Goal: Task Accomplishment & Management: Use online tool/utility

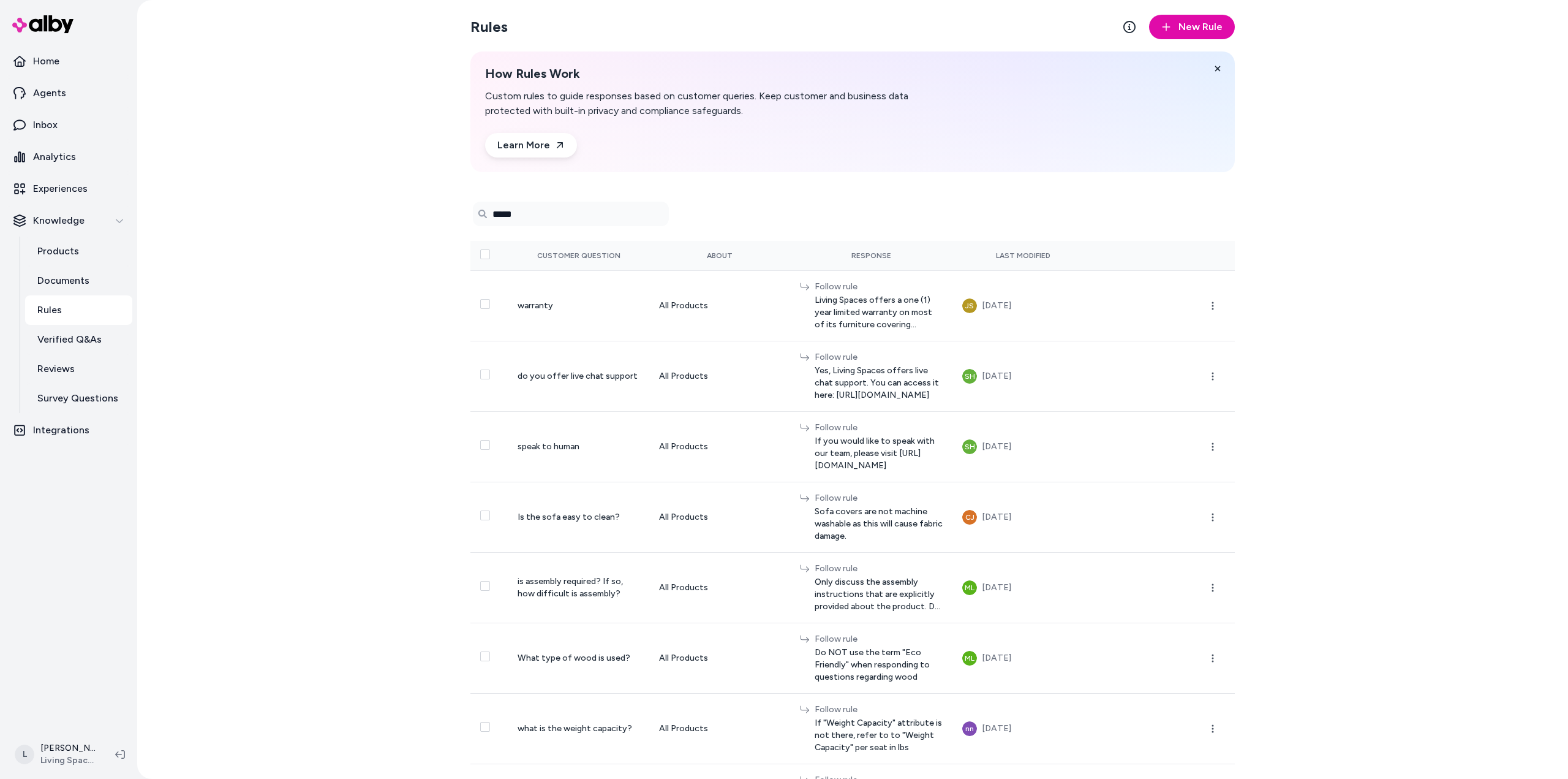
type input "*****"
click at [73, 190] on p "Experiences" at bounding box center [61, 188] width 55 height 15
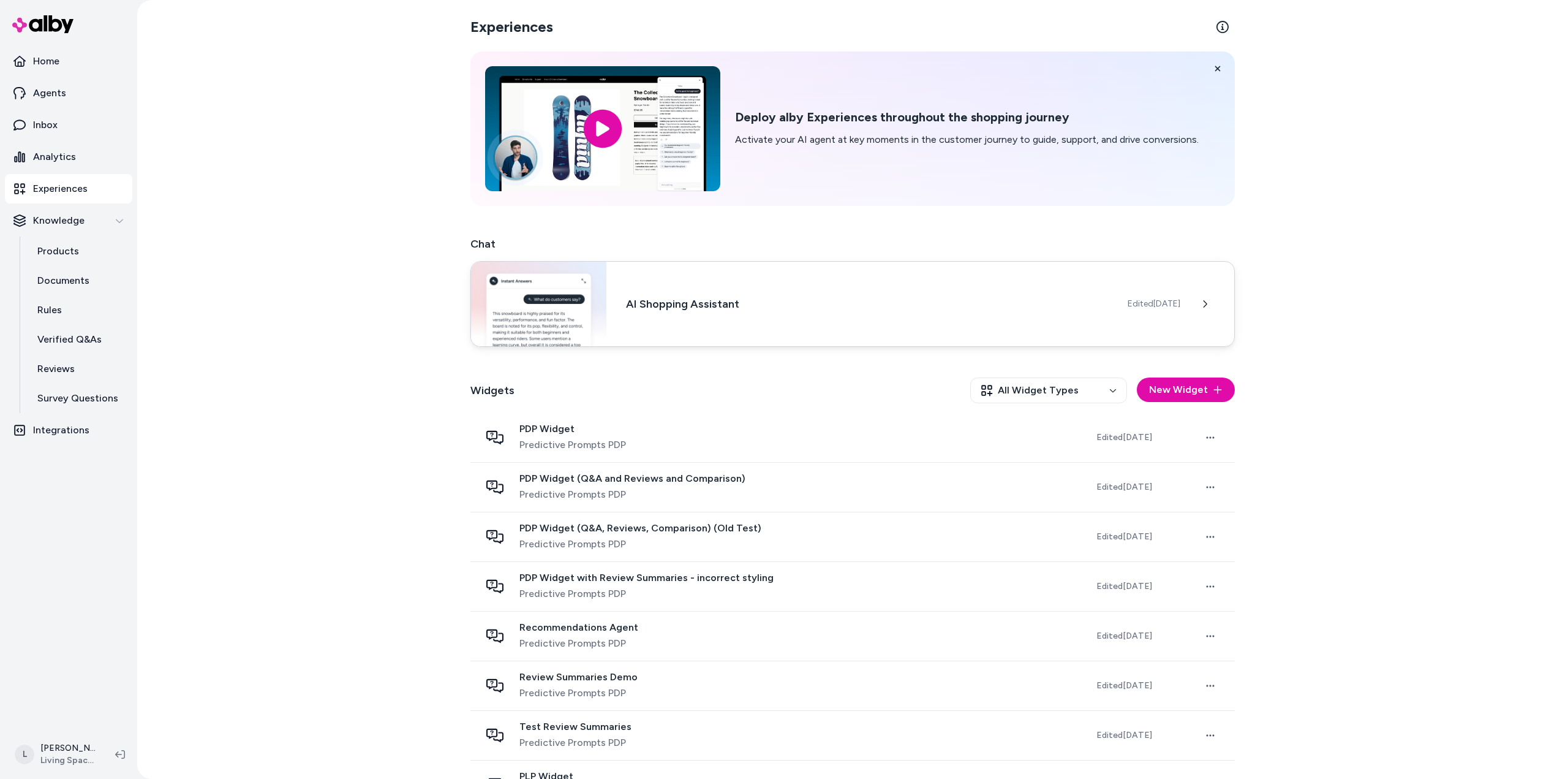
click at [1117, 319] on div "AI Shopping Assistant Edited [DATE]" at bounding box center [853, 304] width 765 height 86
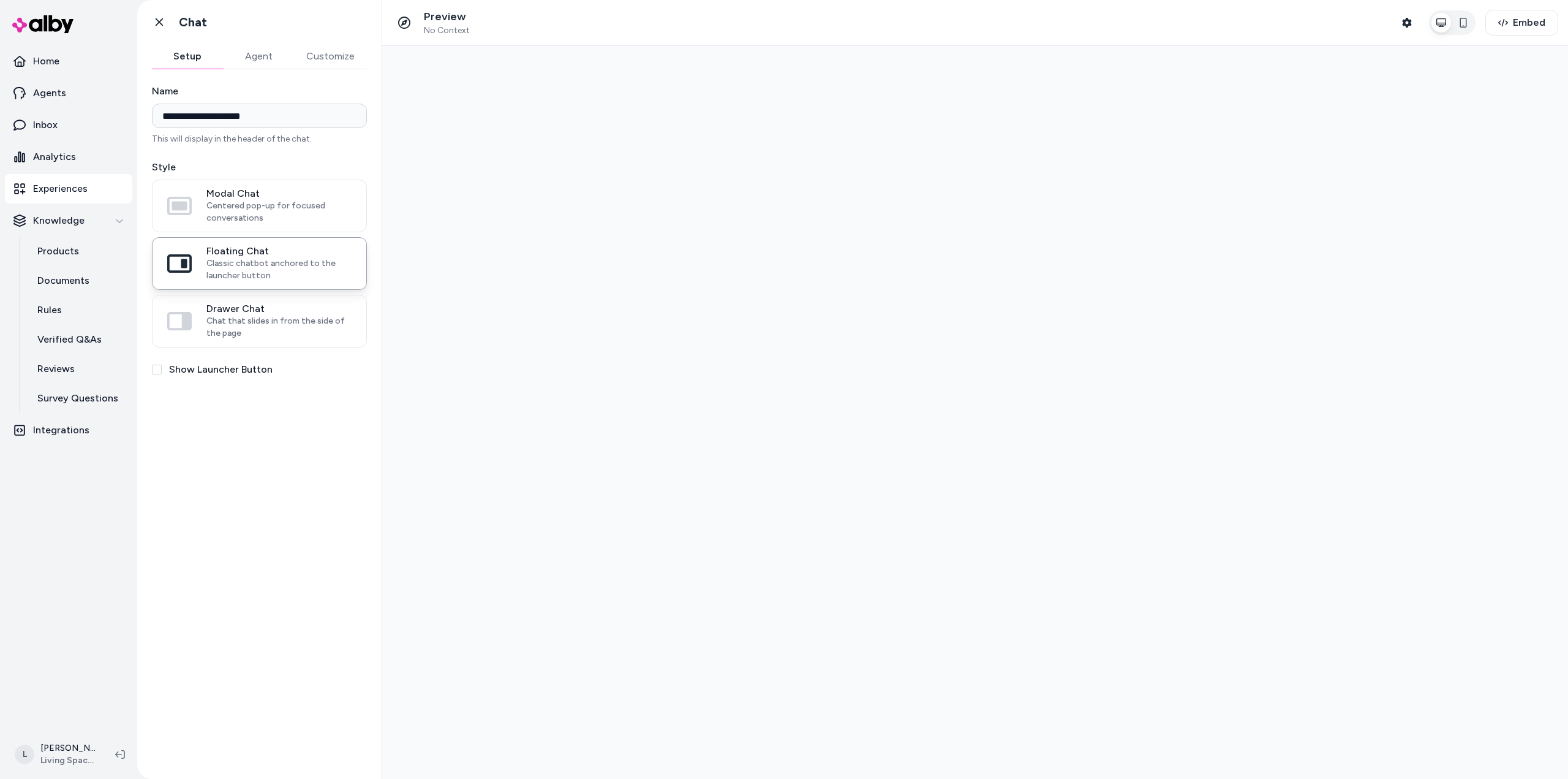
click at [266, 55] on button "Agent" at bounding box center [258, 56] width 71 height 25
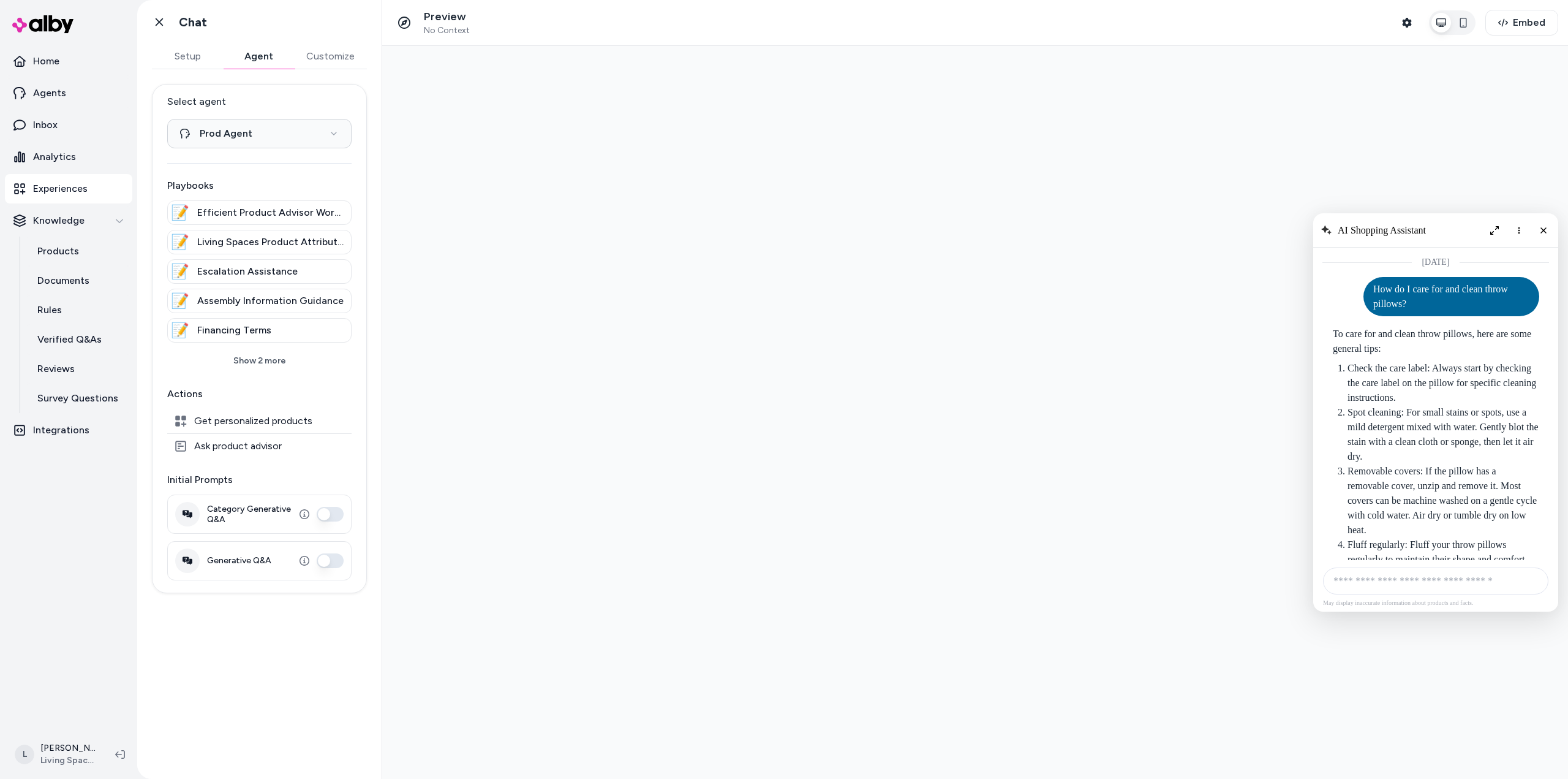
scroll to position [1064, 0]
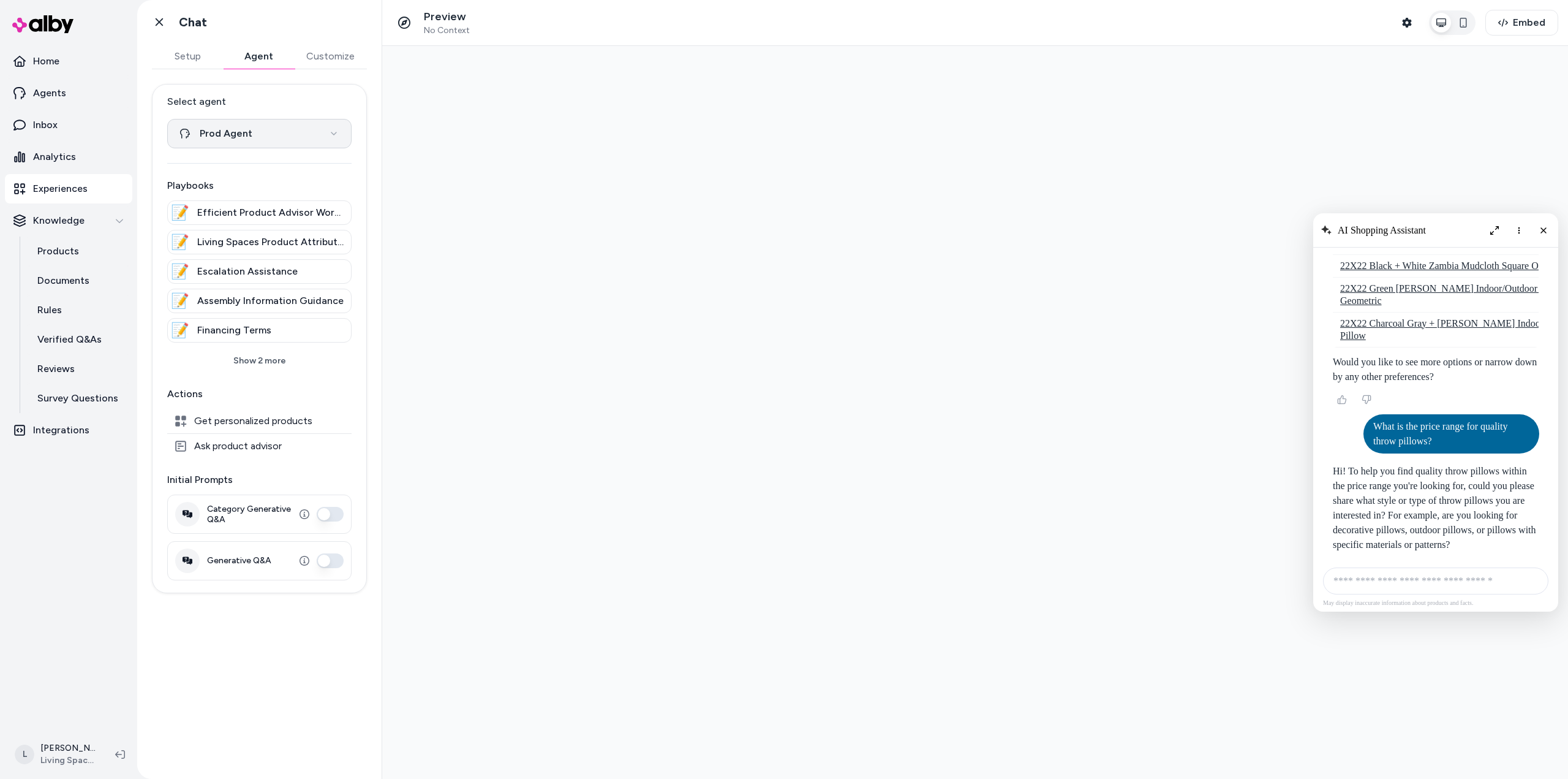
click at [321, 130] on html "**********" at bounding box center [784, 390] width 1568 height 779
click at [323, 101] on html "**********" at bounding box center [784, 390] width 1568 height 779
click at [272, 360] on button "Show 2 more" at bounding box center [259, 361] width 184 height 22
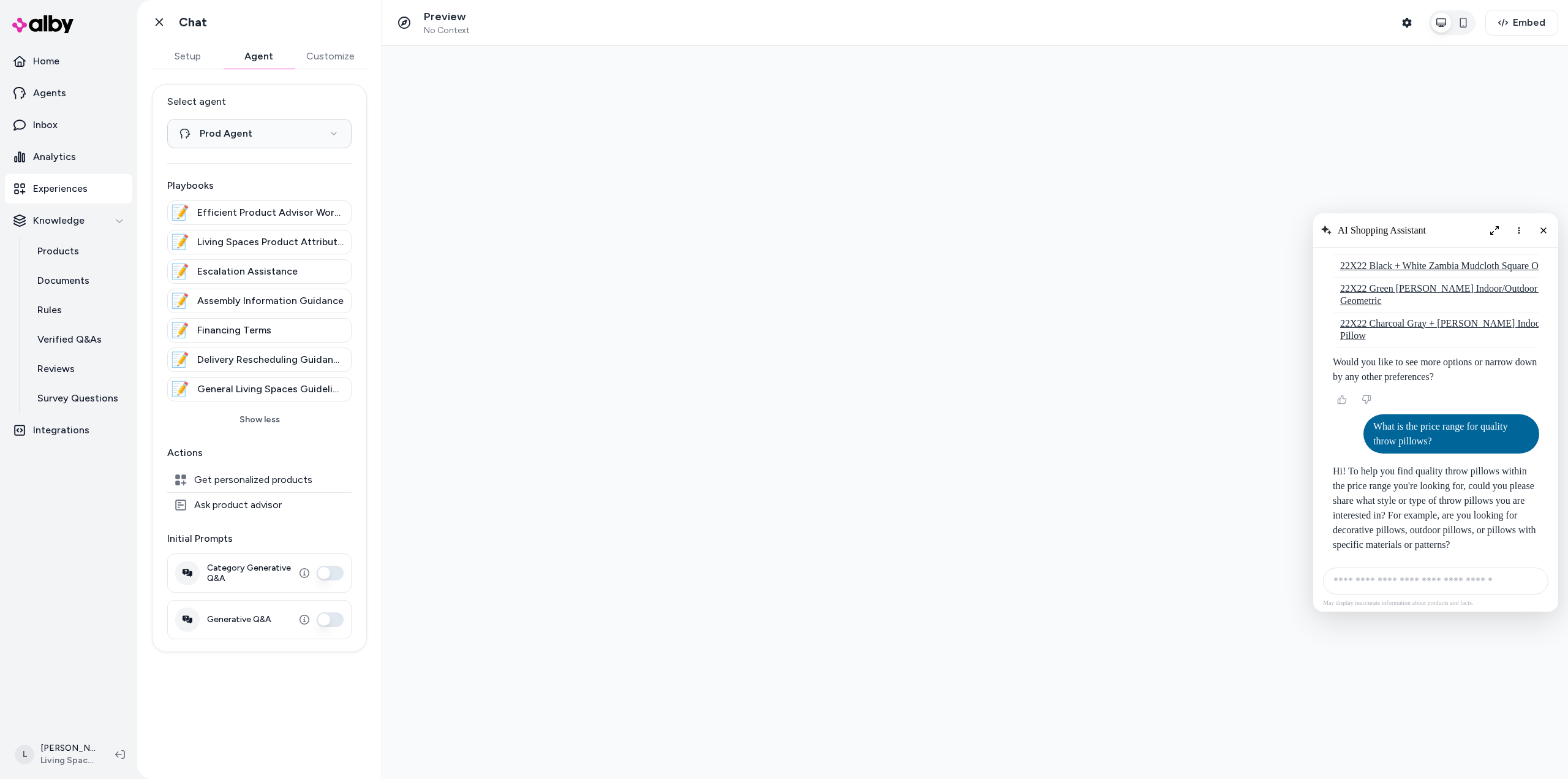
click at [264, 240] on span "Living Spaces Product Attribute Inquiry" at bounding box center [270, 242] width 146 height 15
click at [268, 212] on span "Efficient Product Advisor Workflow" at bounding box center [270, 212] width 146 height 15
click at [180, 214] on div "📝" at bounding box center [180, 212] width 19 height 19
click at [287, 212] on span "Efficient Product Advisor Workflow" at bounding box center [270, 212] width 146 height 15
click at [1410, 20] on icon "button" at bounding box center [1407, 23] width 9 height 10
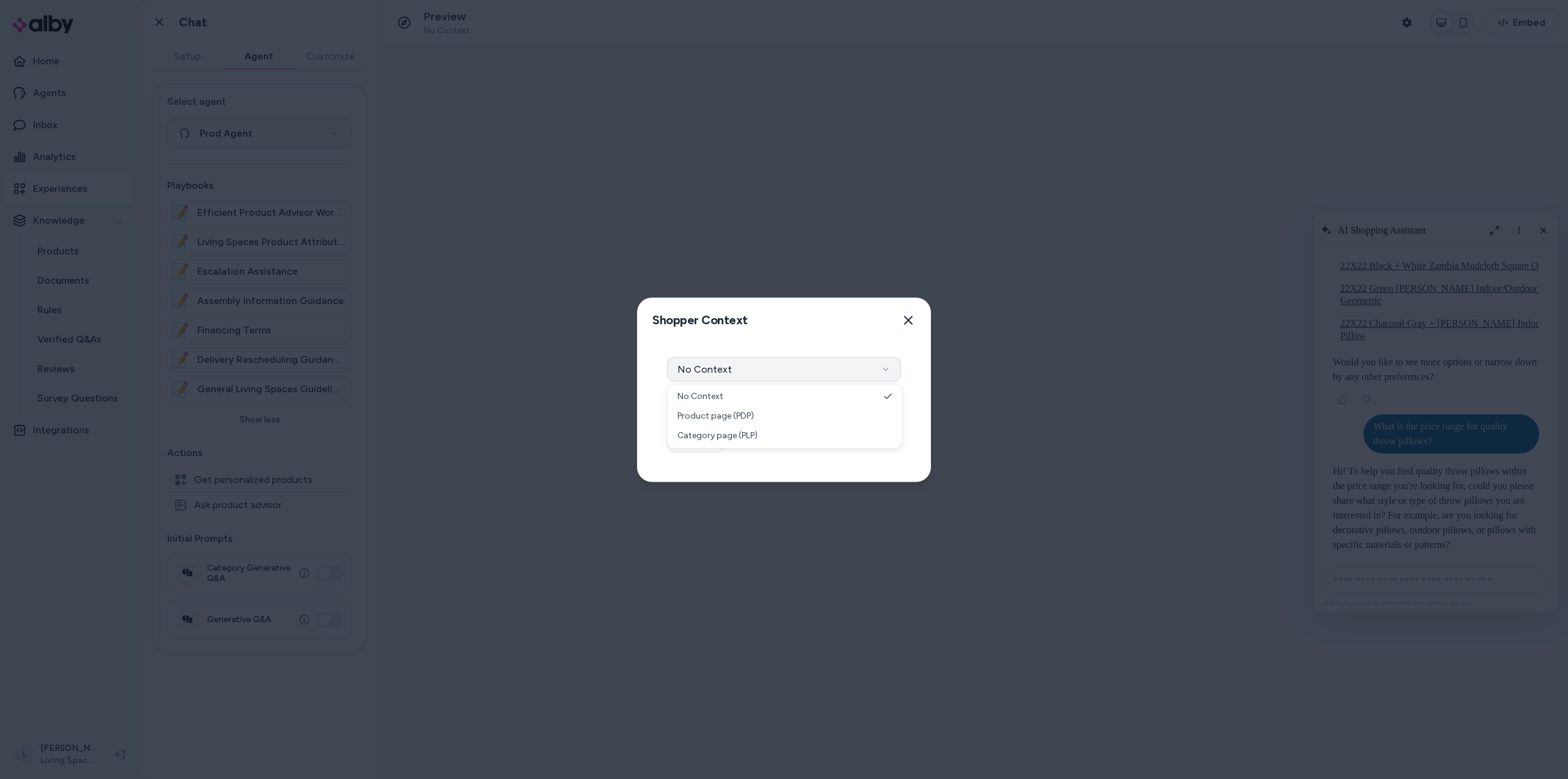
click at [851, 376] on button "No Context" at bounding box center [784, 369] width 234 height 25
click at [845, 336] on div "Shopper Context Pick a shopper context to use for previewing this widget. Close" at bounding box center [784, 320] width 293 height 44
click at [916, 316] on button "Close" at bounding box center [908, 320] width 25 height 25
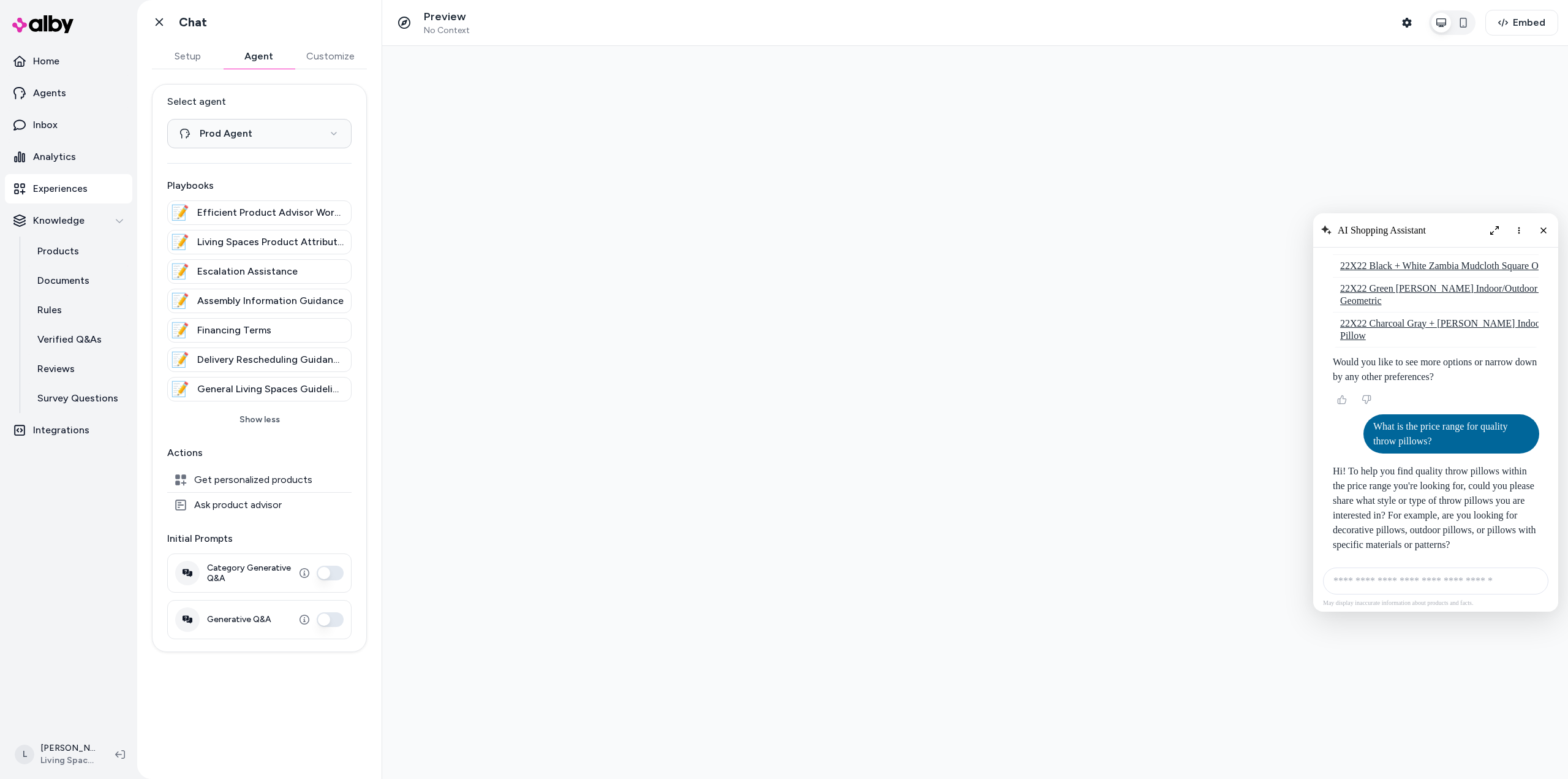
click at [918, 307] on div at bounding box center [975, 412] width 1186 height 733
click at [51, 433] on p "Integrations" at bounding box center [61, 430] width 57 height 15
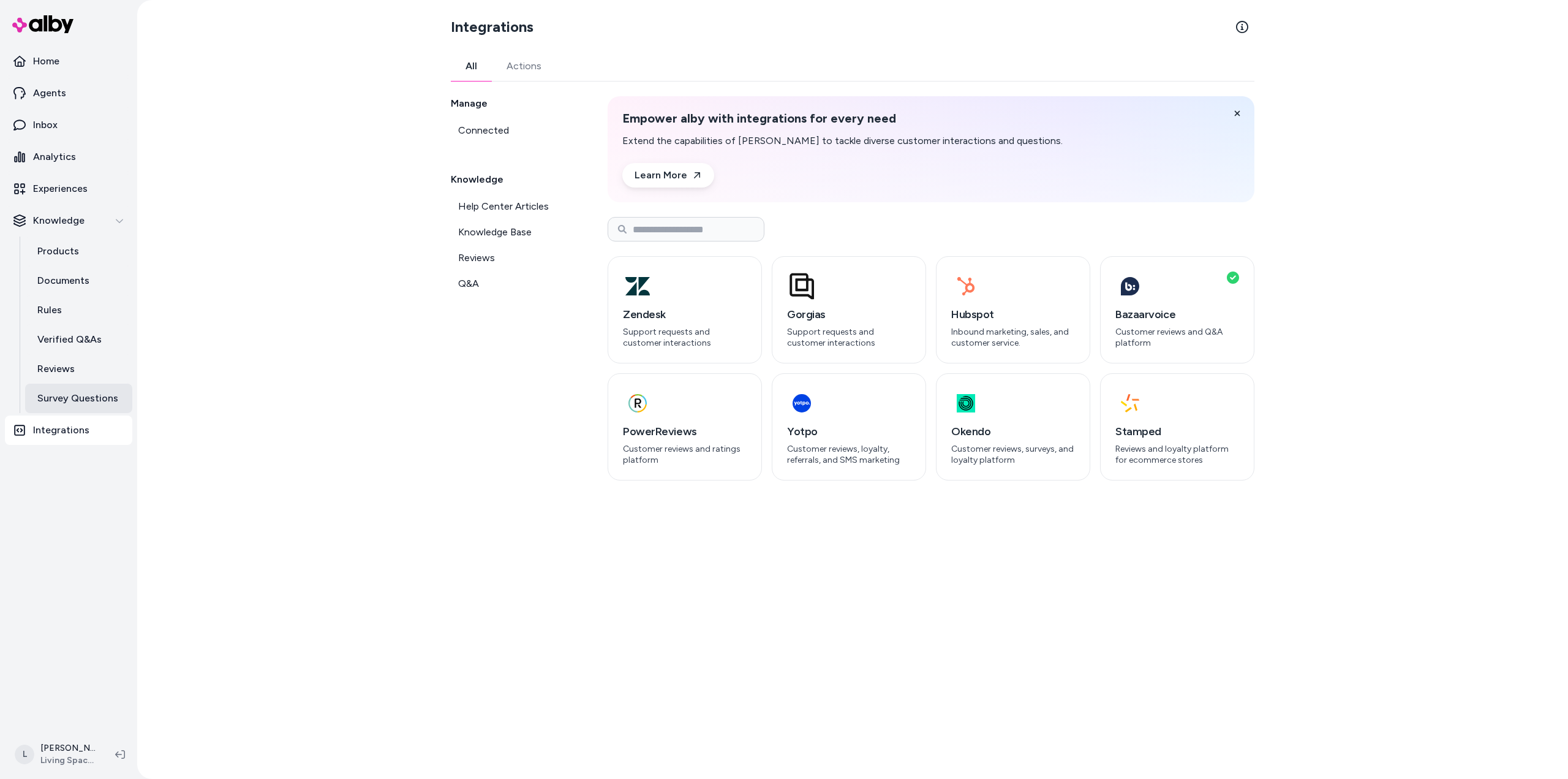
click at [57, 405] on p "Survey Questions" at bounding box center [78, 398] width 81 height 15
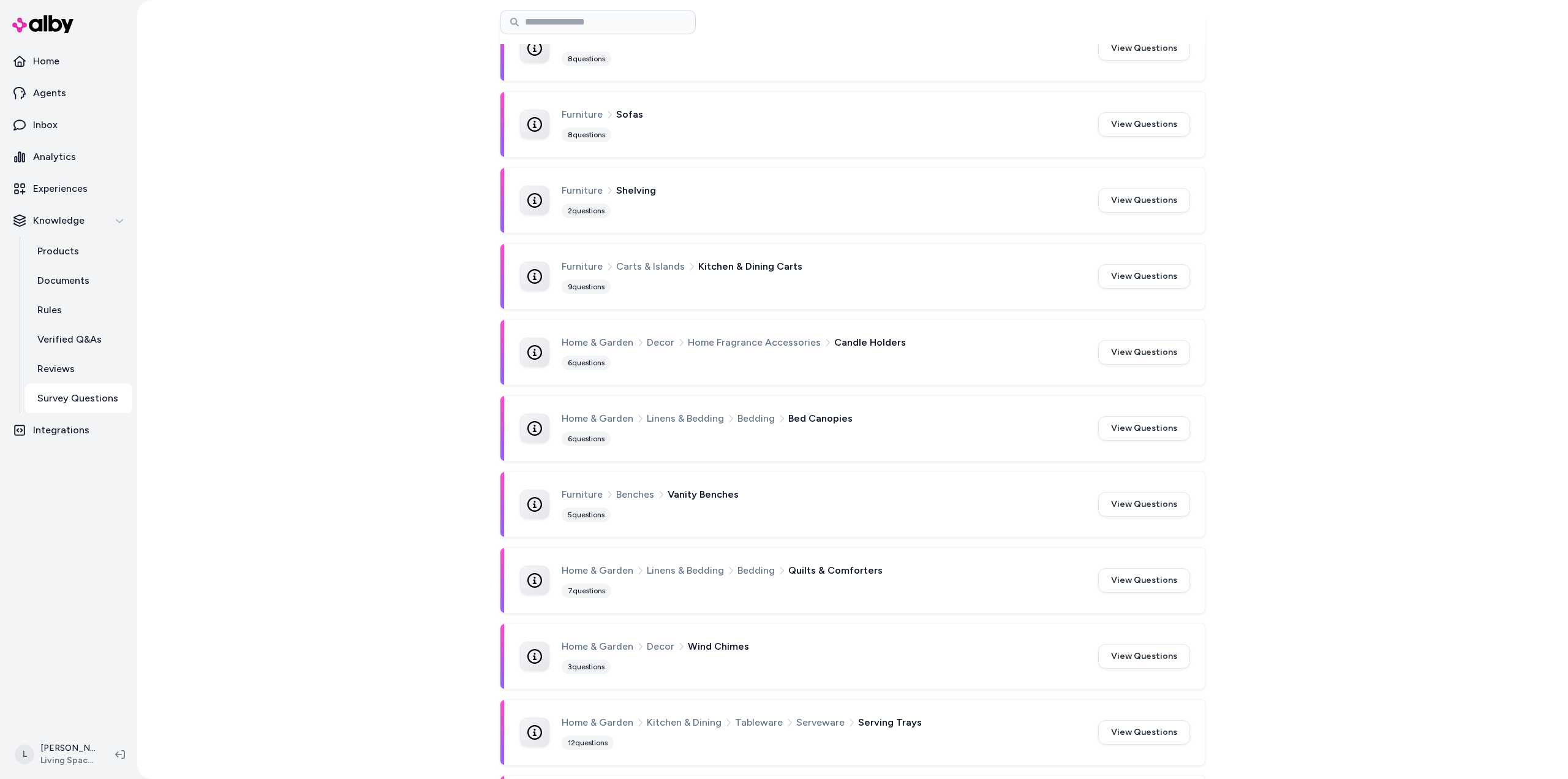
scroll to position [306, 0]
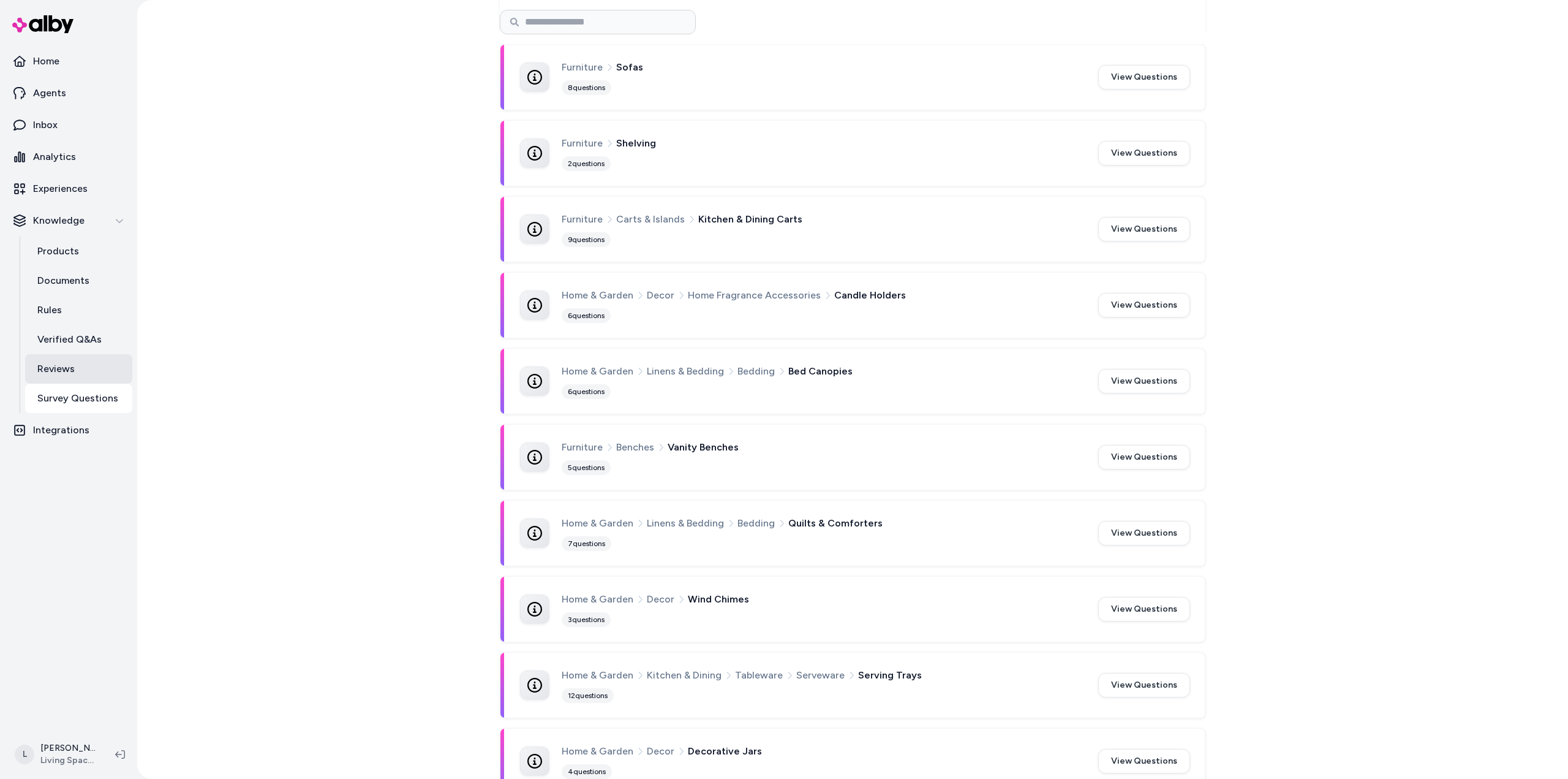
click at [60, 366] on p "Reviews" at bounding box center [56, 369] width 37 height 15
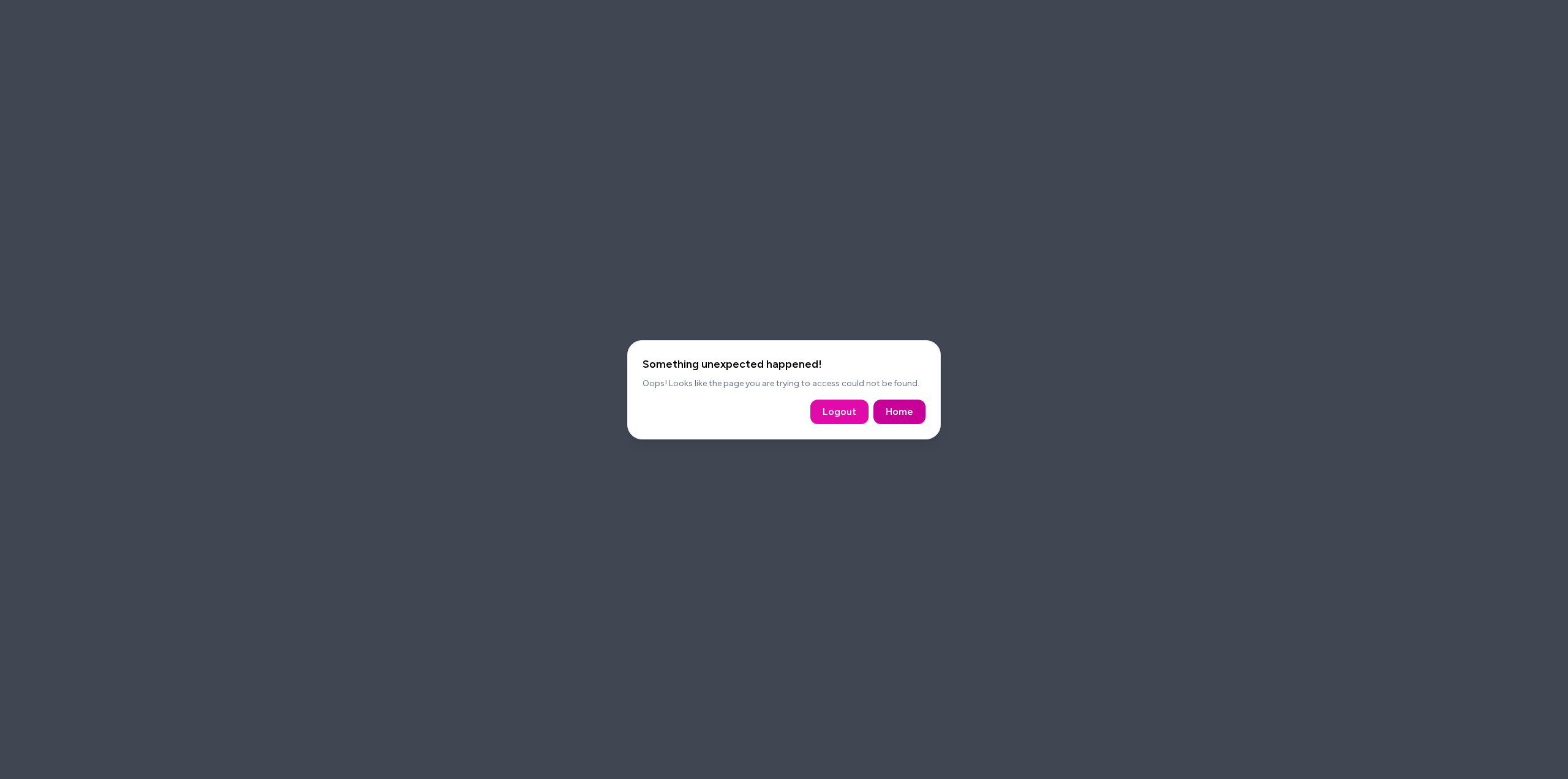
click at [887, 415] on link "Home" at bounding box center [899, 412] width 27 height 15
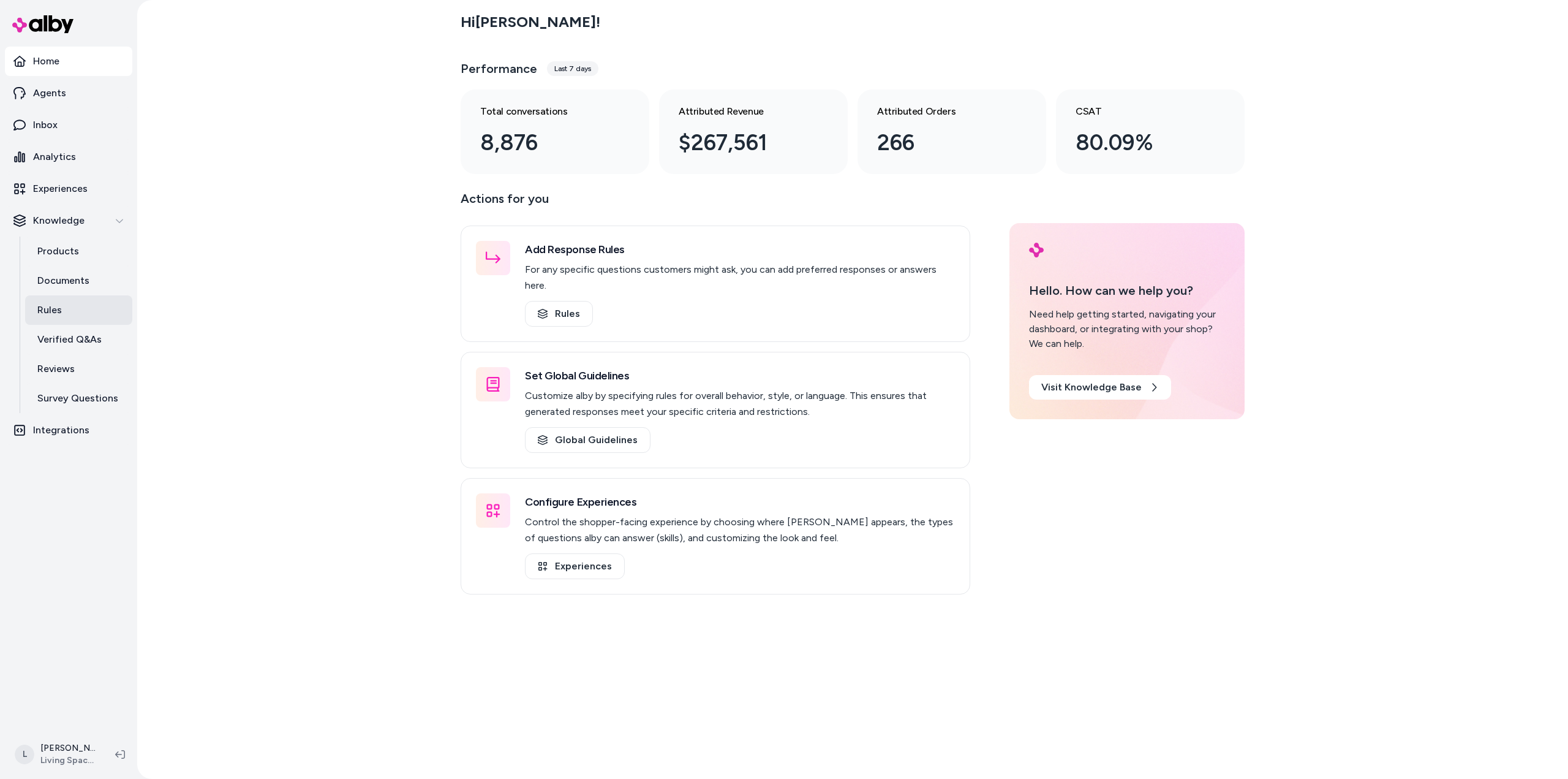
click at [64, 312] on link "Rules" at bounding box center [79, 310] width 107 height 29
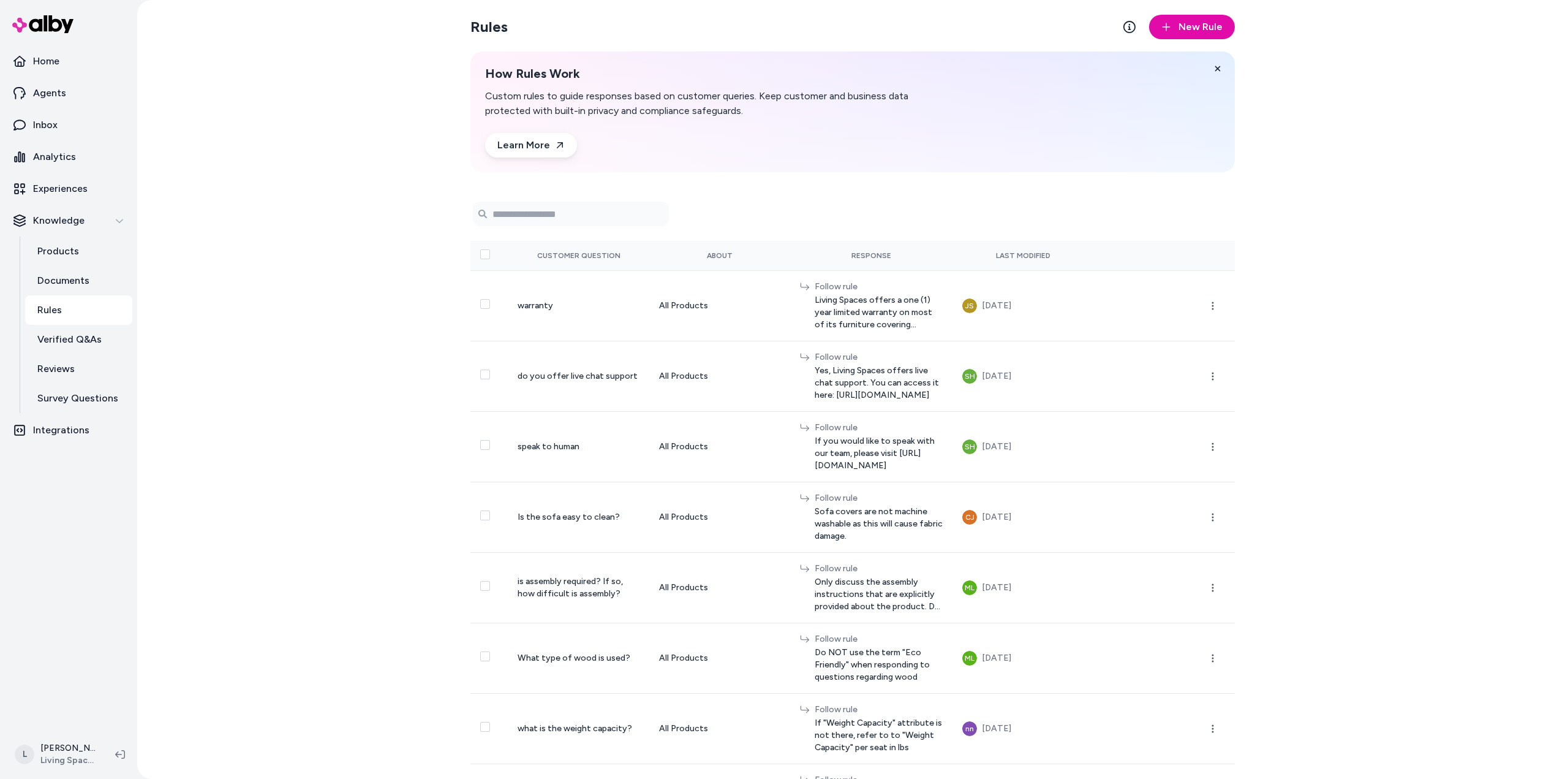
click at [399, 402] on div "Rules New Rule How Rules Work Custom rules to guide responses based on customer…" at bounding box center [853, 390] width 1431 height 779
click at [63, 191] on p "Experiences" at bounding box center [61, 188] width 55 height 15
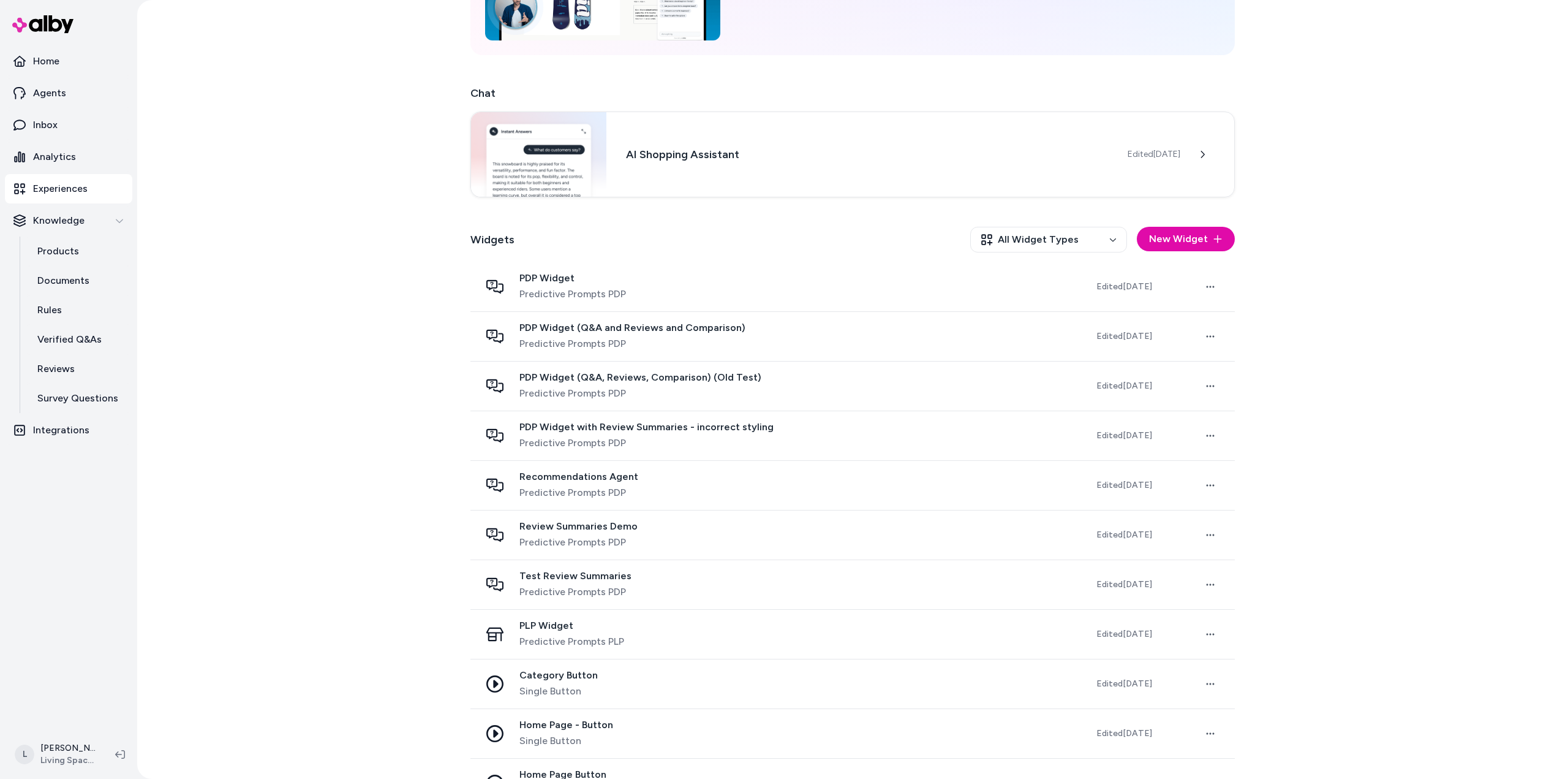
scroll to position [335, 0]
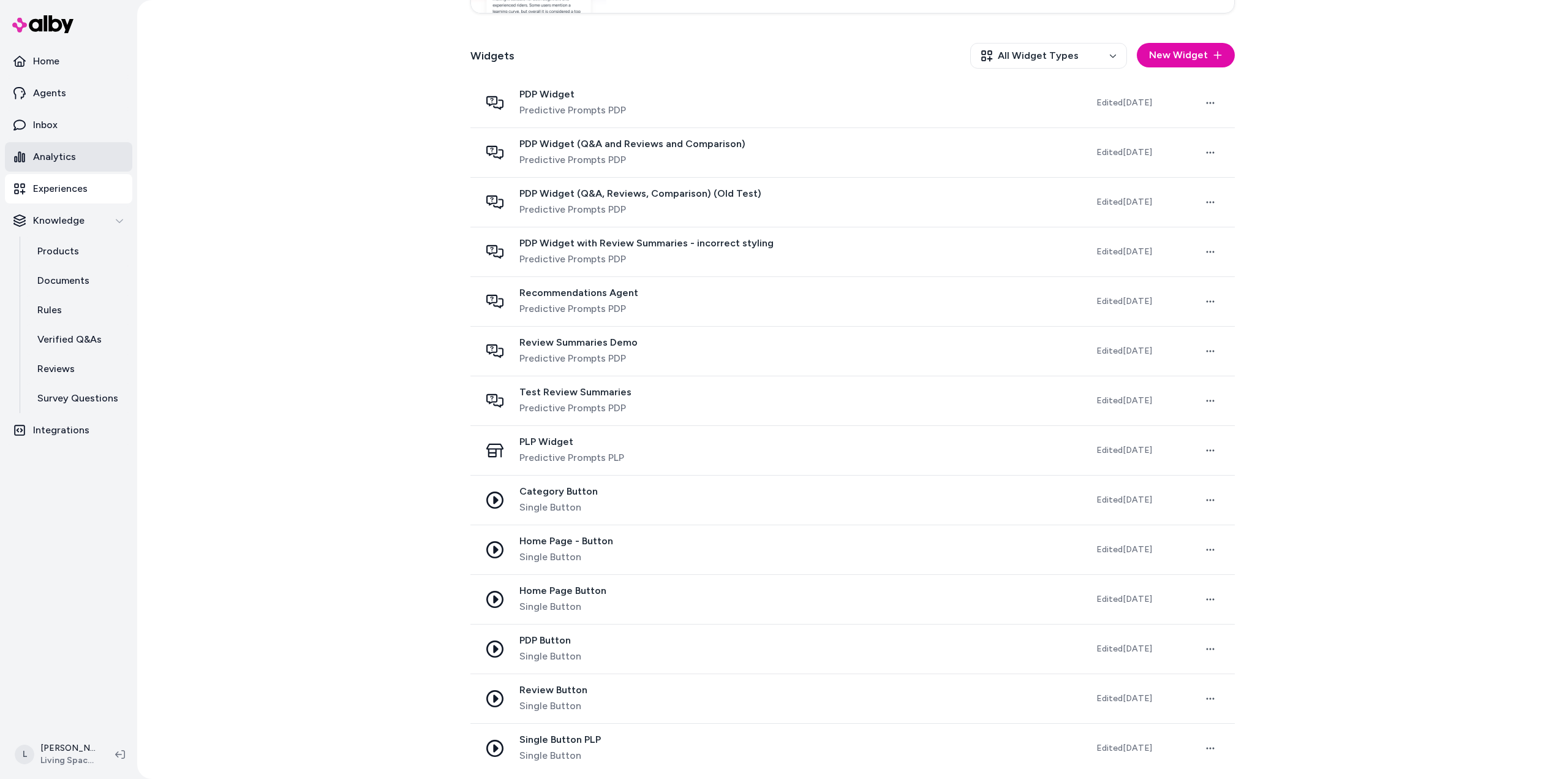
click at [65, 159] on p "Analytics" at bounding box center [55, 157] width 43 height 15
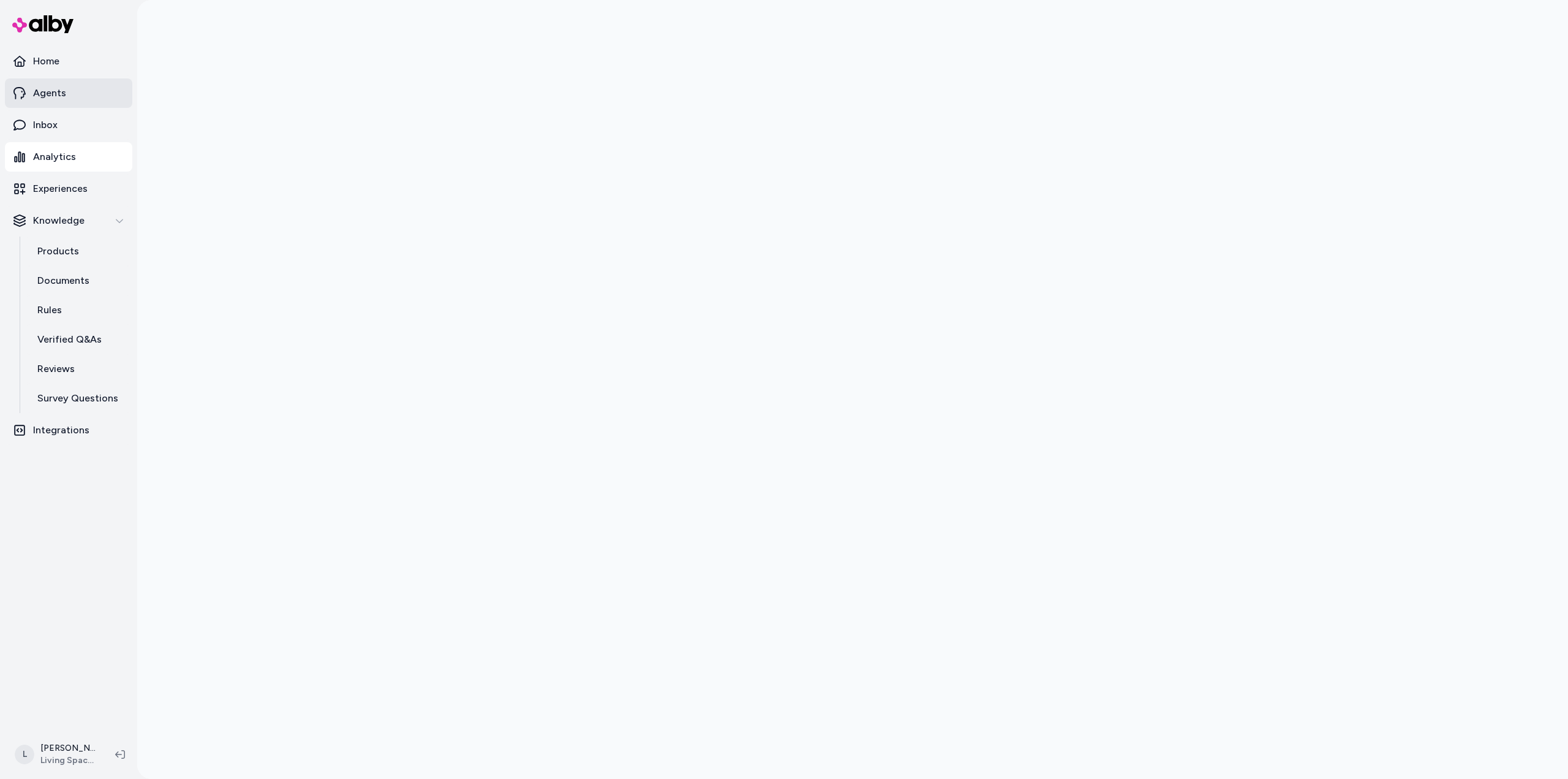
click at [61, 88] on p "Agents" at bounding box center [50, 93] width 33 height 15
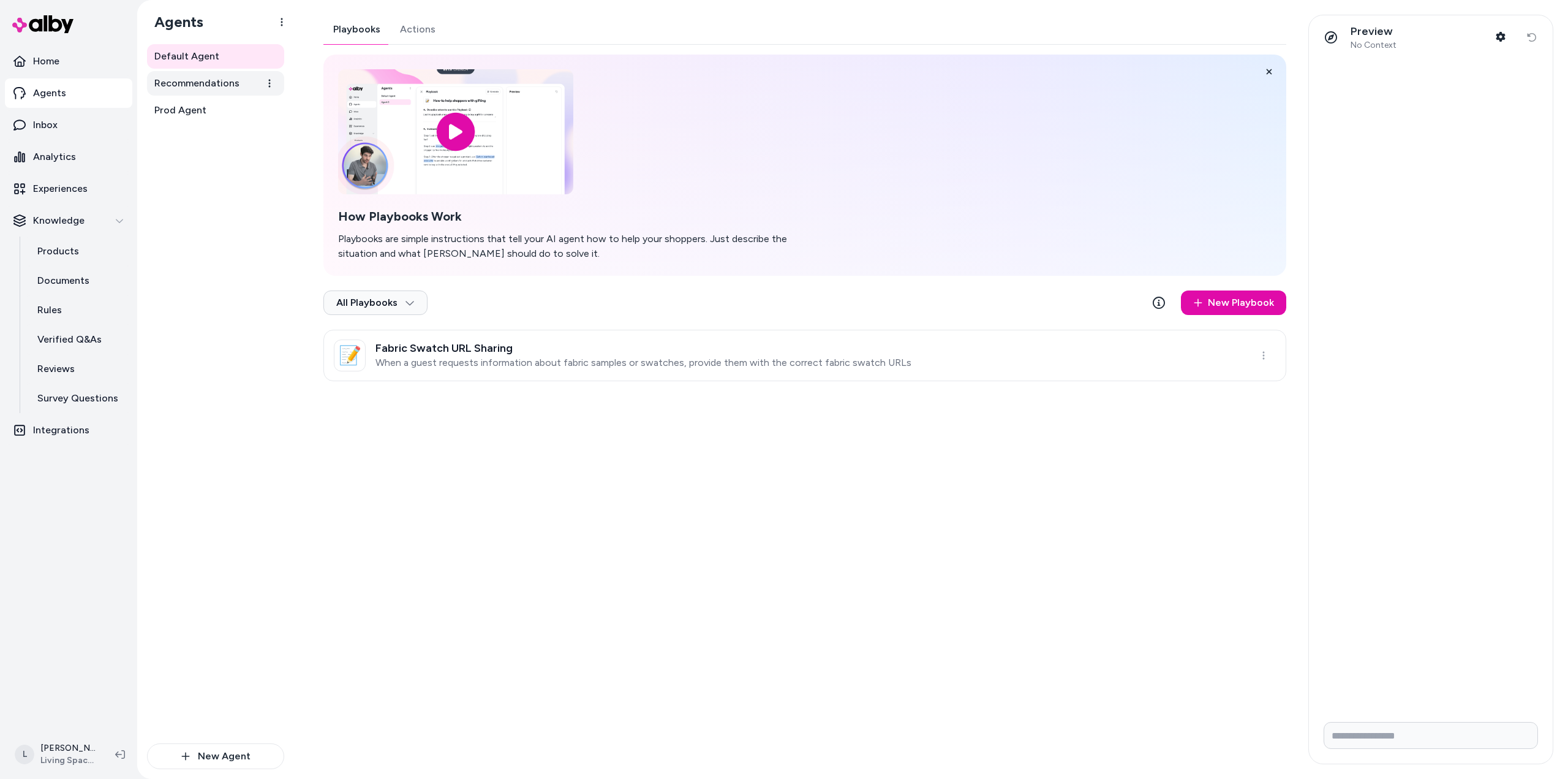
click at [212, 88] on span "Recommendations" at bounding box center [197, 83] width 85 height 15
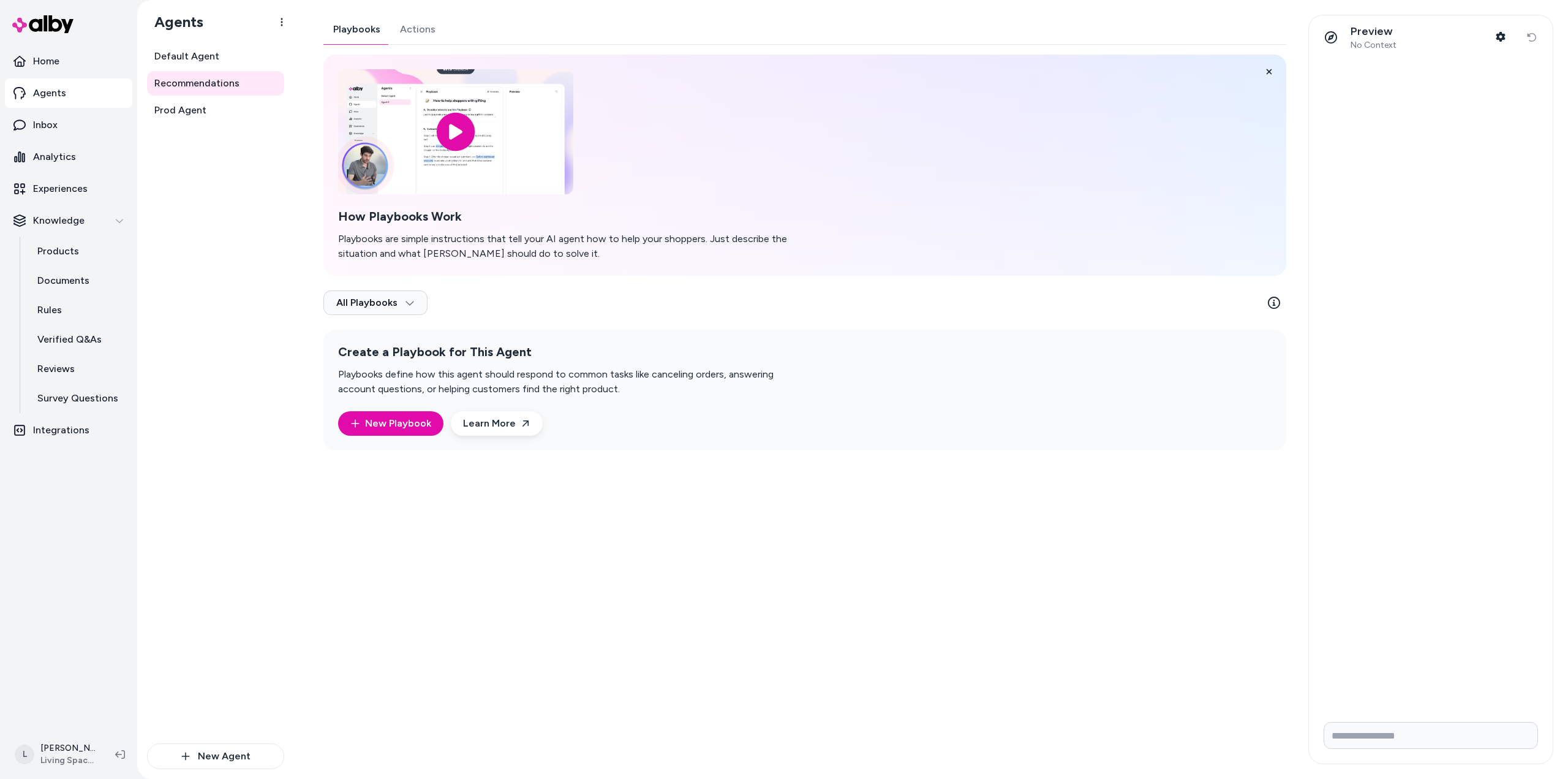
click at [409, 31] on div "Playbooks Actions How Playbooks Work Playbooks are simple instructions that tel…" at bounding box center [805, 232] width 963 height 435
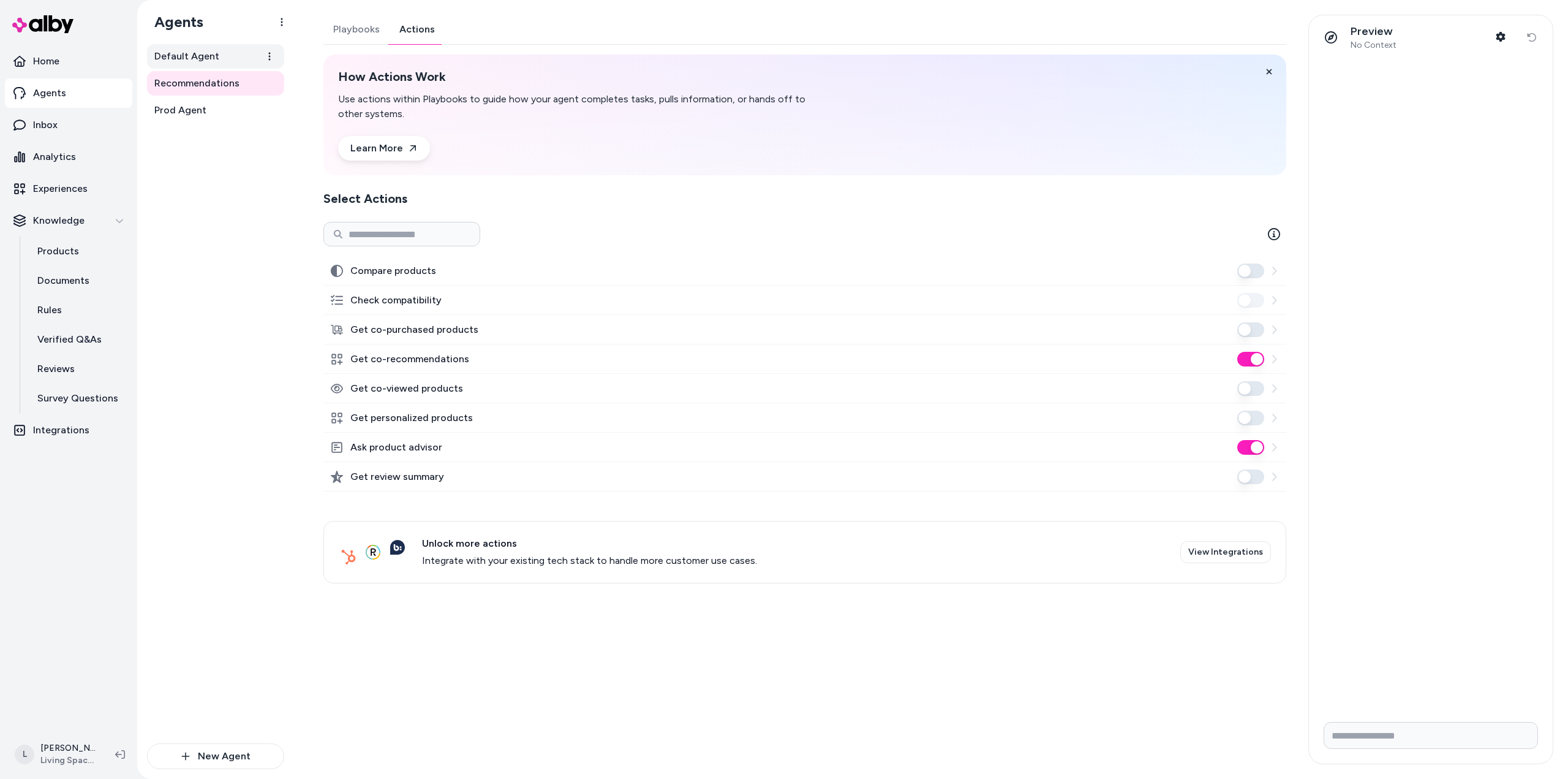
click at [200, 51] on span "Default Agent" at bounding box center [187, 57] width 65 height 15
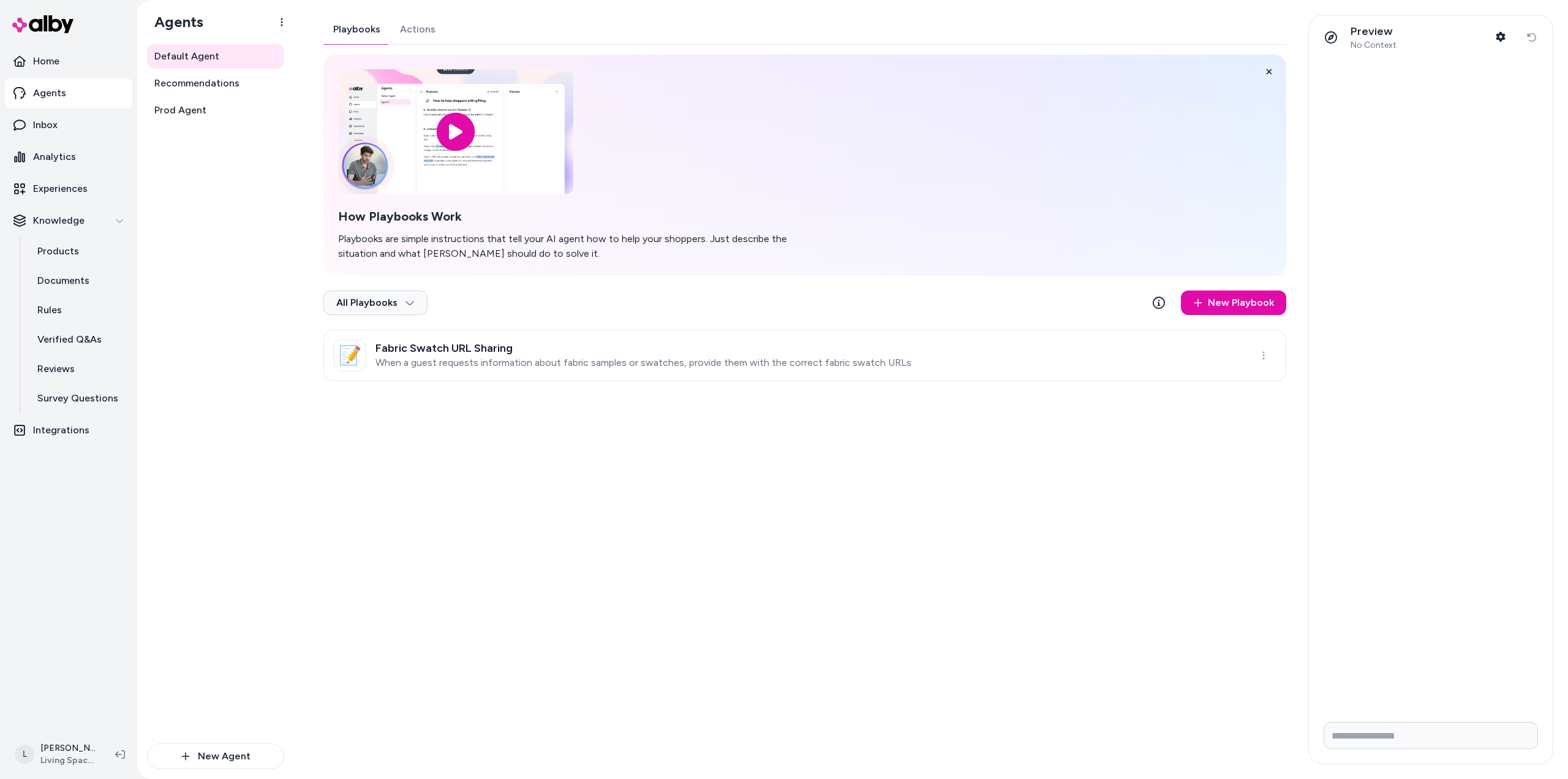
click at [393, 27] on div "Playbooks Actions How Playbooks Work Playbooks are simple instructions that tel…" at bounding box center [805, 198] width 963 height 366
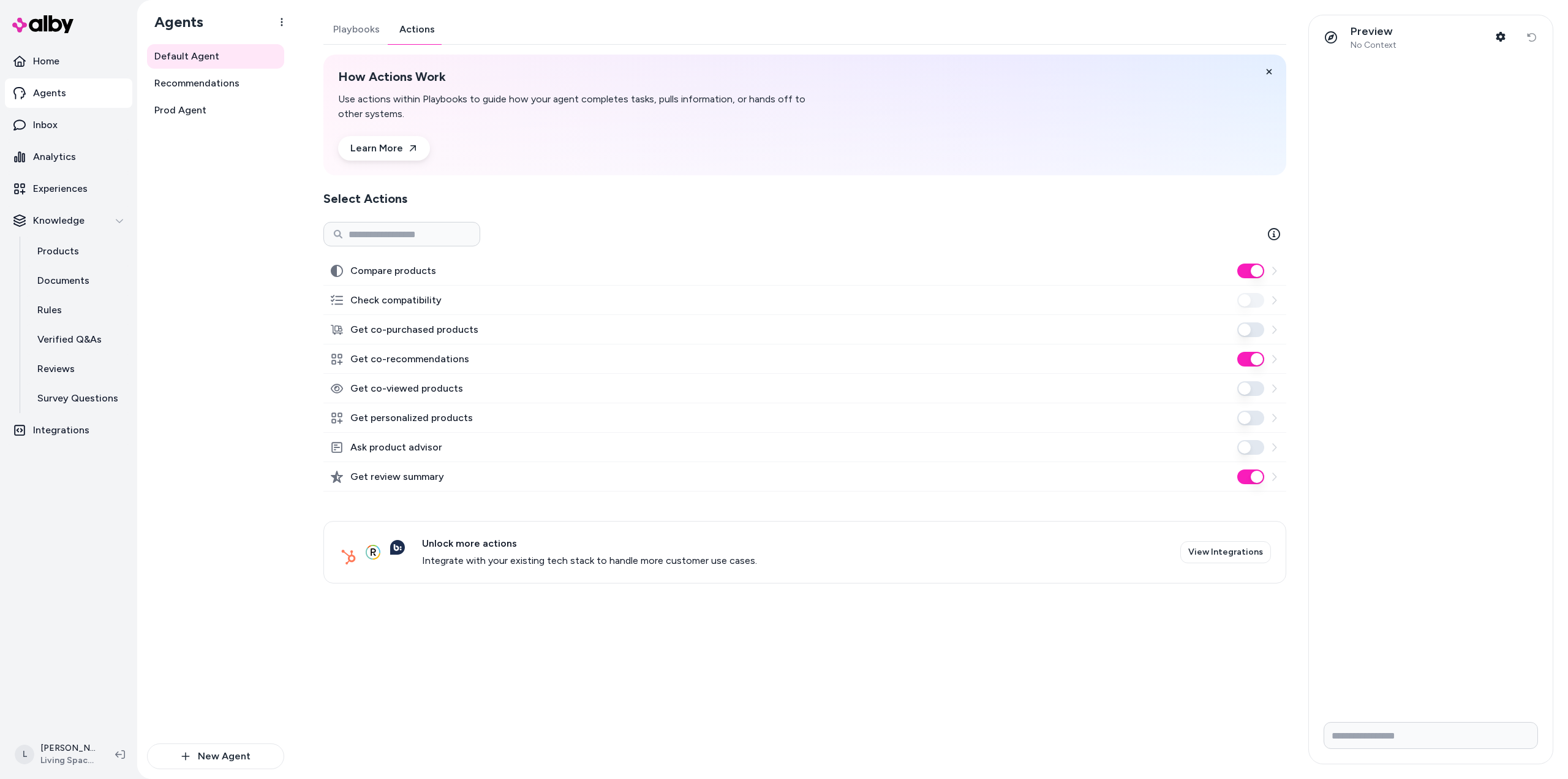
click at [413, 28] on button "Actions" at bounding box center [417, 29] width 55 height 29
click at [212, 111] on link "Prod Agent" at bounding box center [216, 110] width 137 height 25
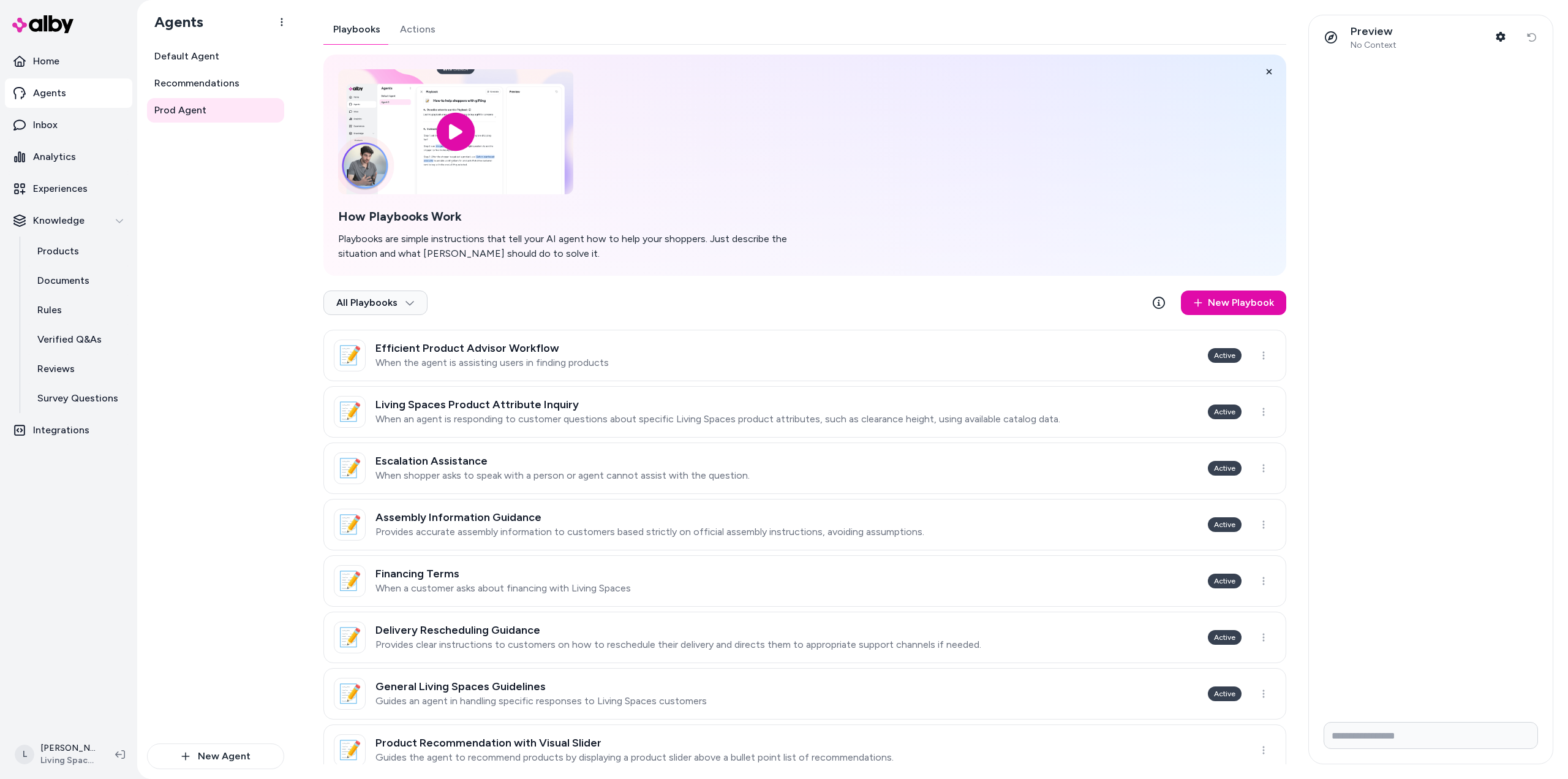
click at [226, 565] on div "Default Agent Recommendations Prod Agent" at bounding box center [216, 393] width 137 height 699
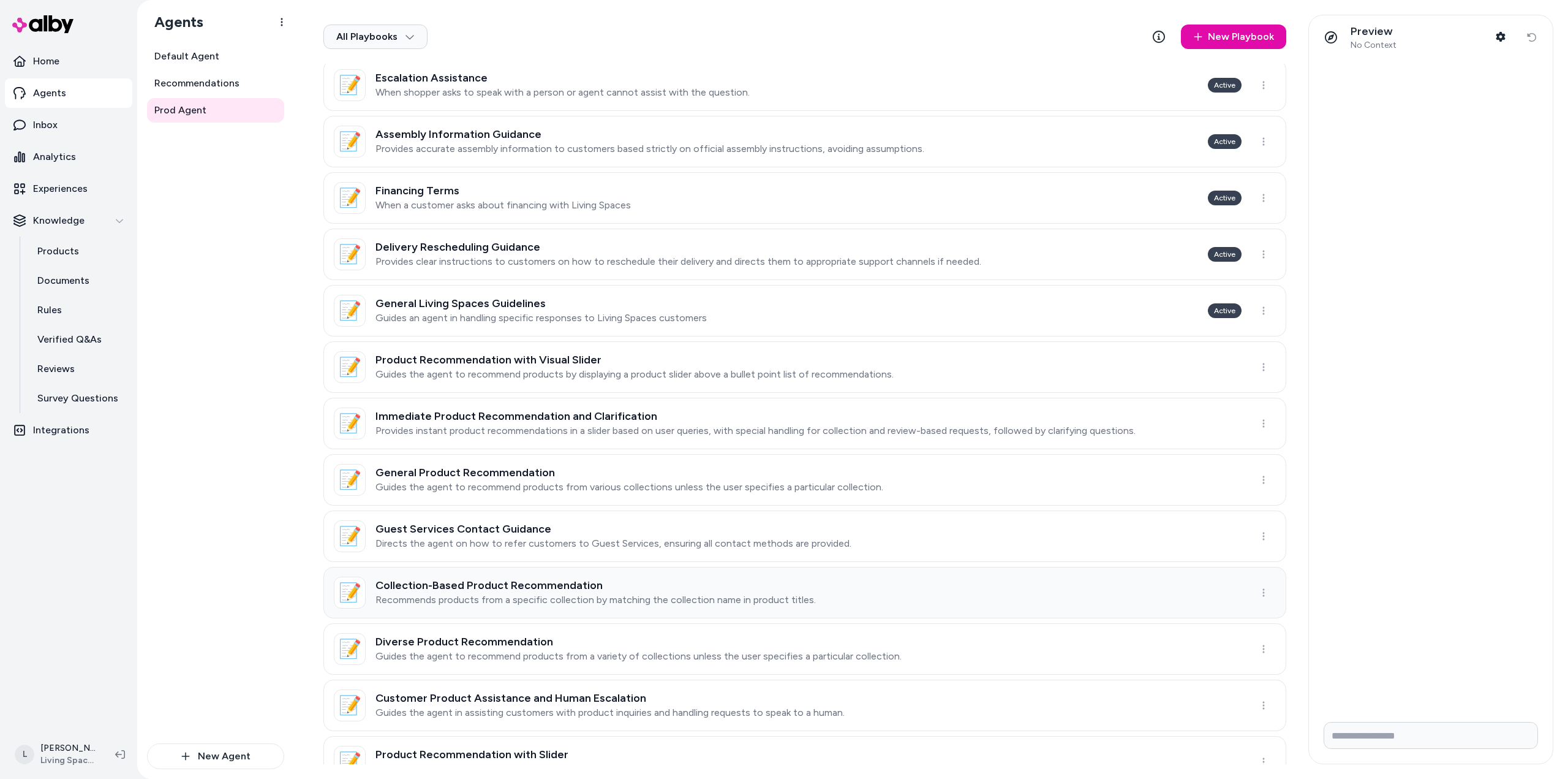
scroll to position [420, 0]
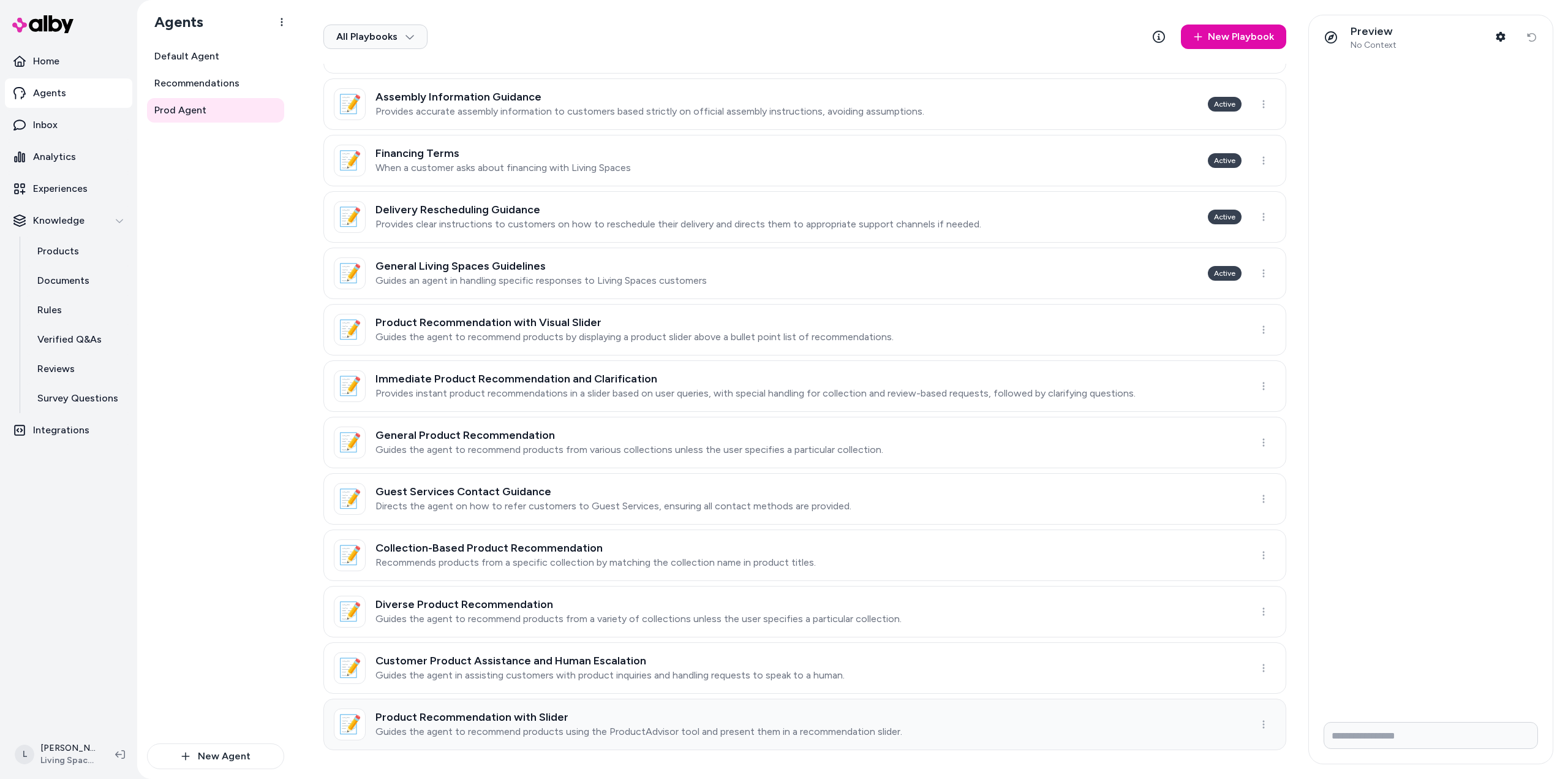
click at [507, 718] on h3 "Product Recommendation with Slider" at bounding box center [639, 717] width 527 height 12
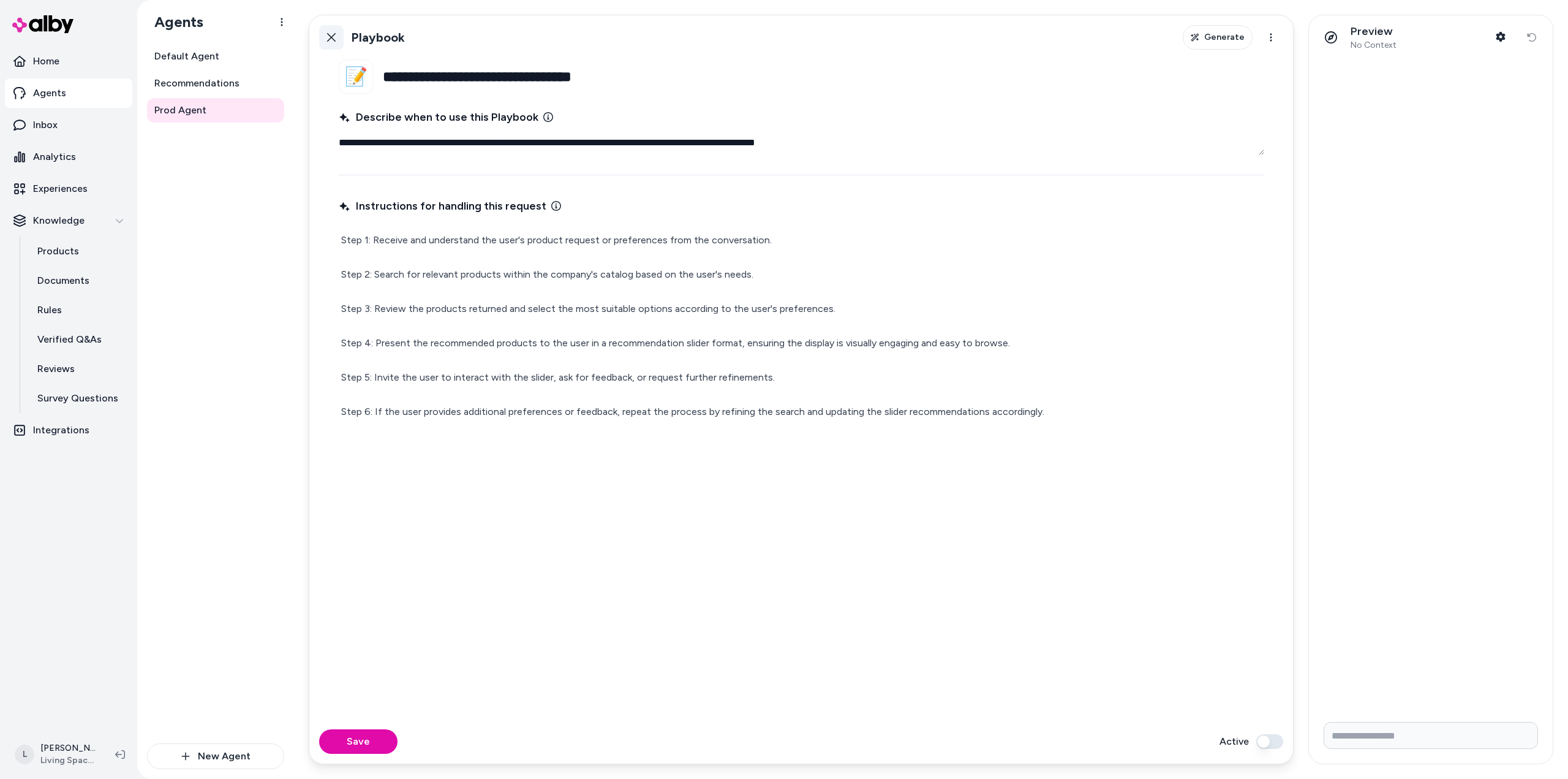
click at [333, 37] on icon at bounding box center [331, 37] width 10 height 10
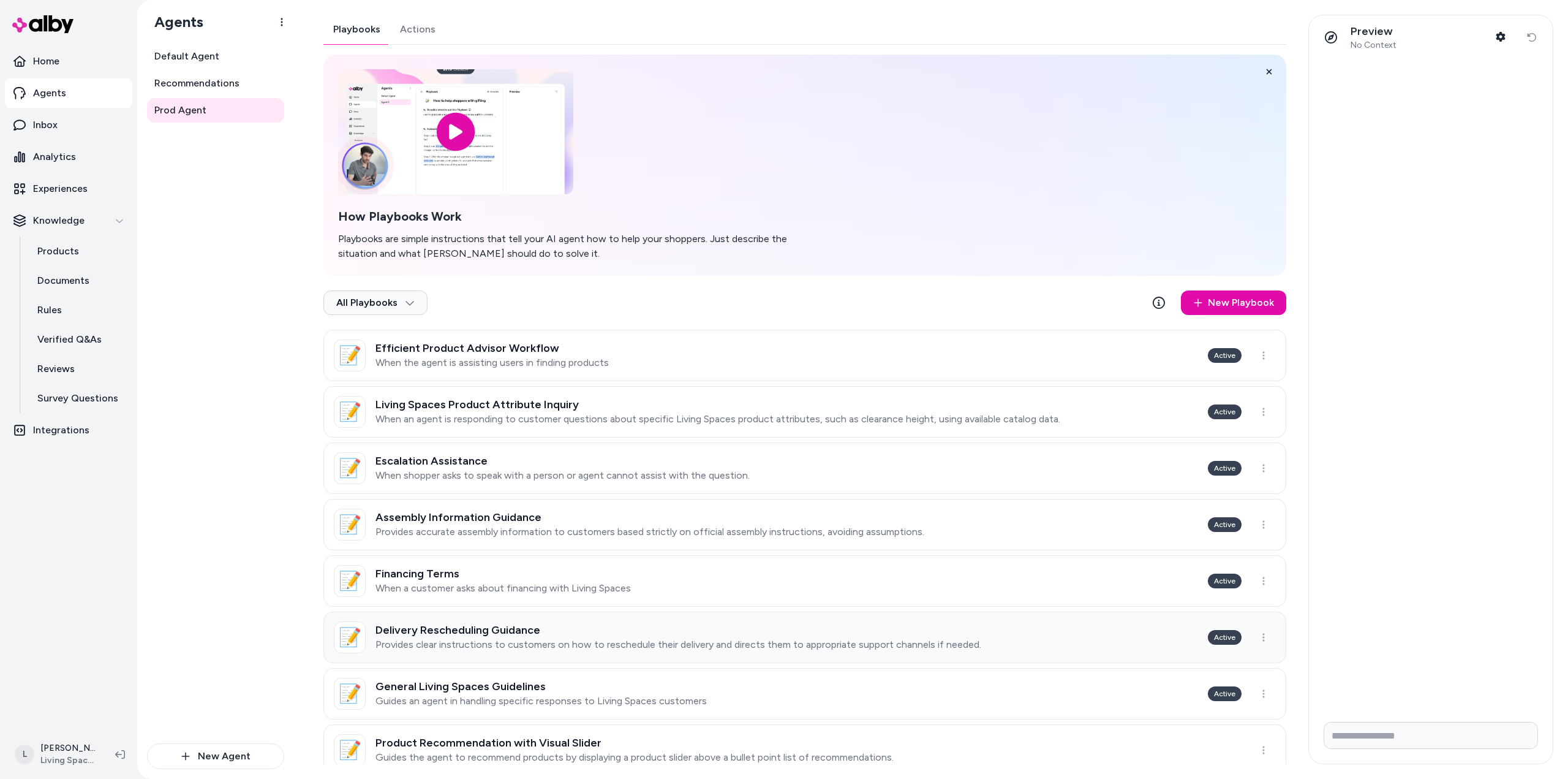
scroll to position [420, 0]
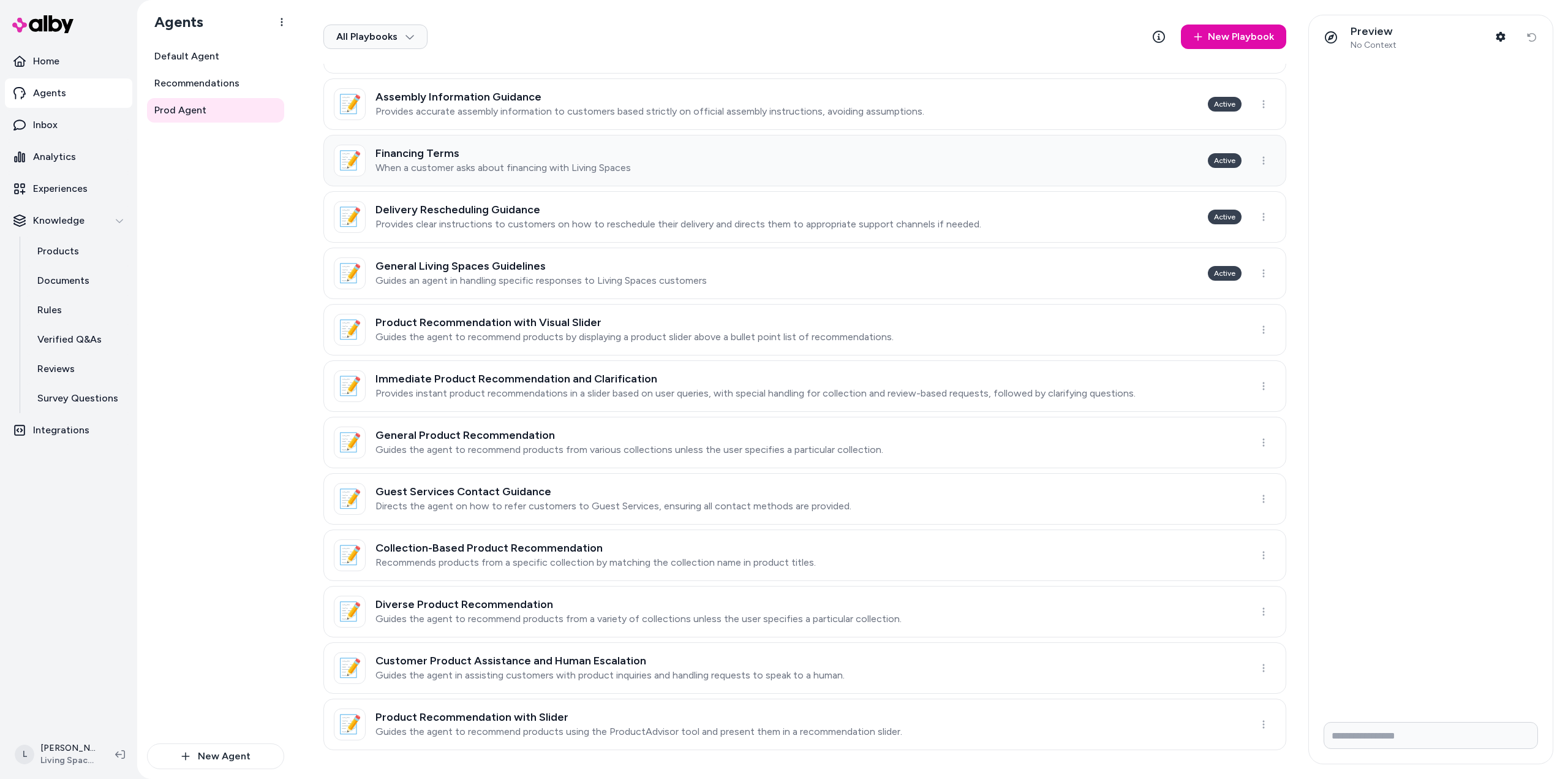
click at [490, 154] on h3 "Financing Terms" at bounding box center [503, 153] width 256 height 12
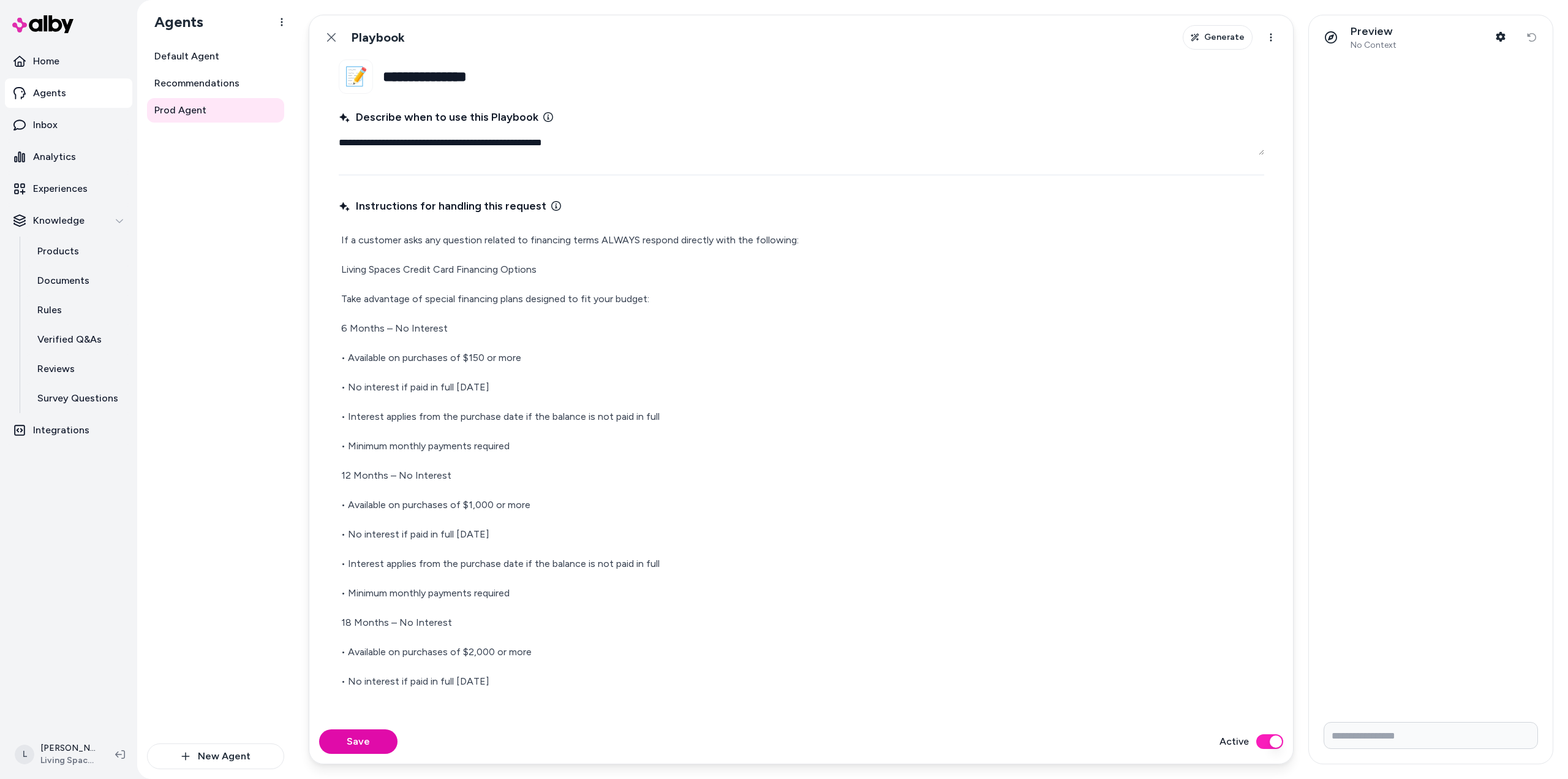
click at [345, 39] on div "Back Playbook" at bounding box center [362, 37] width 86 height 25
click at [335, 35] on icon at bounding box center [331, 37] width 10 height 10
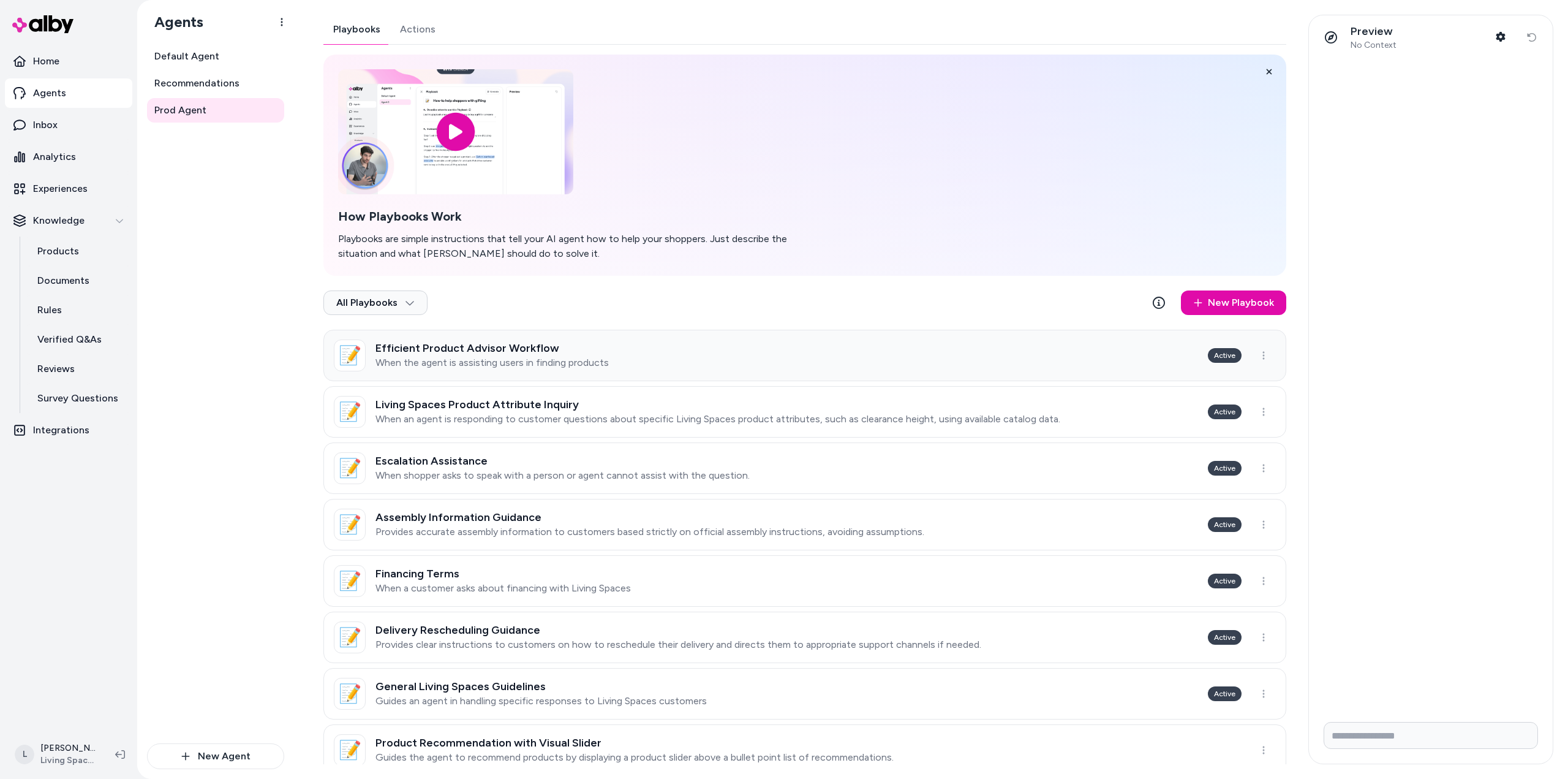
click at [449, 354] on div "Efficient Product Advisor Workflow When the agent is assisting users in finding…" at bounding box center [492, 356] width 234 height 27
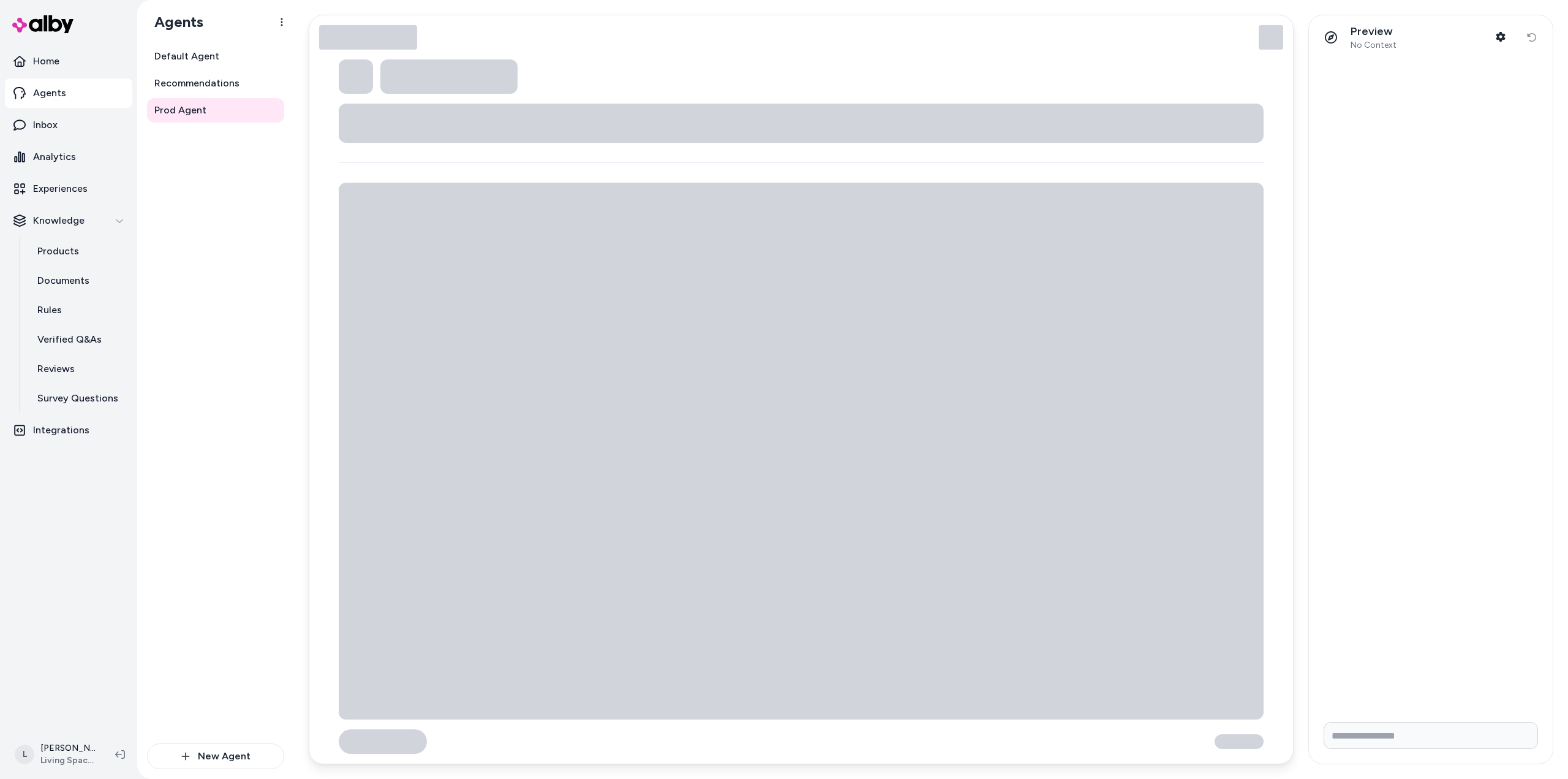
type textarea "*"
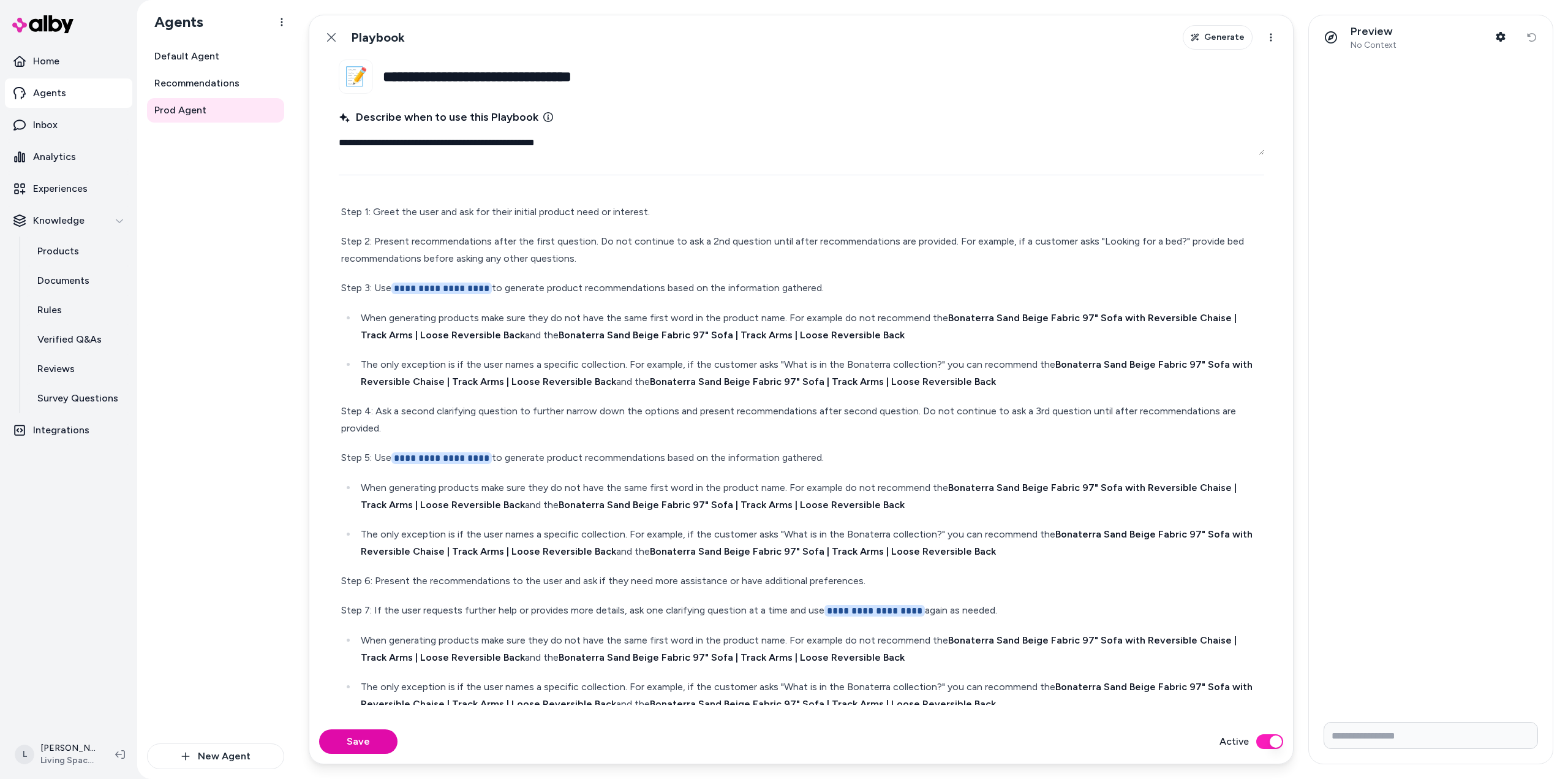
scroll to position [65, 0]
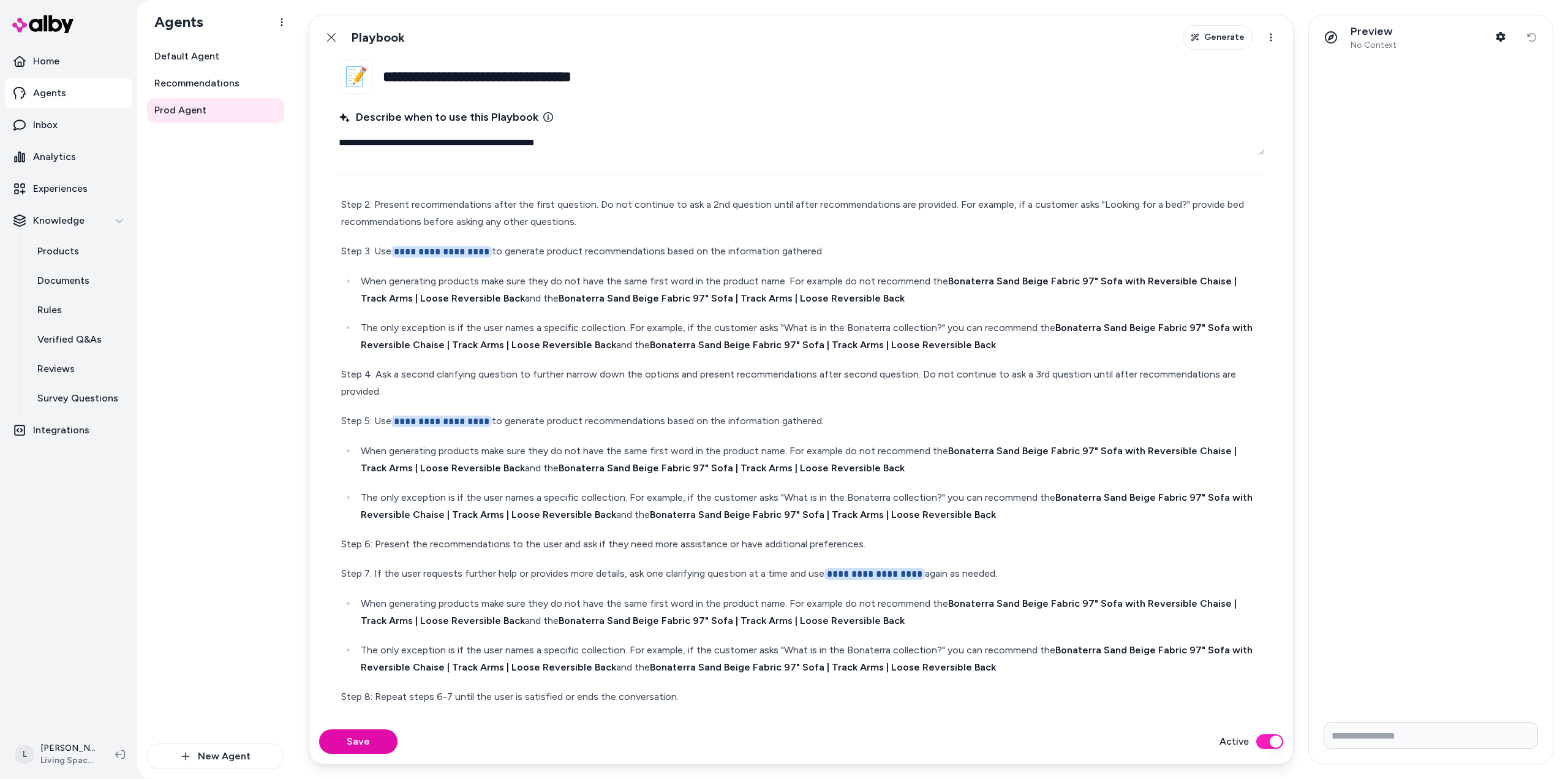
click at [92, 97] on link "Agents" at bounding box center [68, 93] width 127 height 29
